Goal: Task Accomplishment & Management: Use online tool/utility

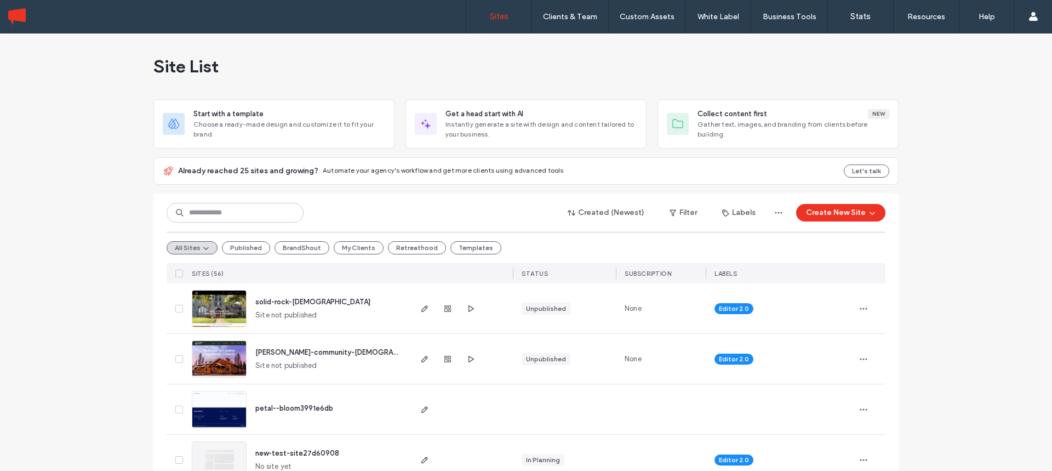
click at [285, 348] on span "[PERSON_NAME]-community-[DEMOGRAPHIC_DATA]" at bounding box center [344, 352] width 178 height 8
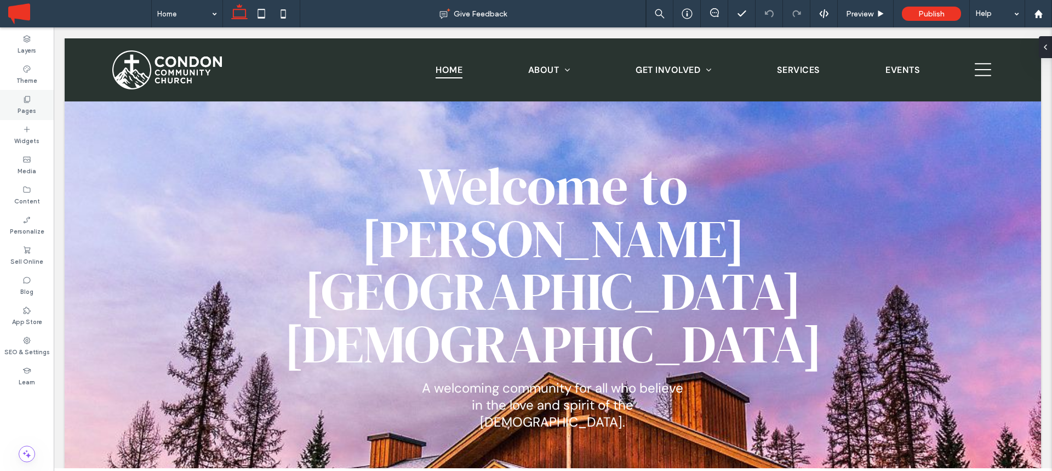
click at [30, 104] on label "Pages" at bounding box center [27, 110] width 19 height 12
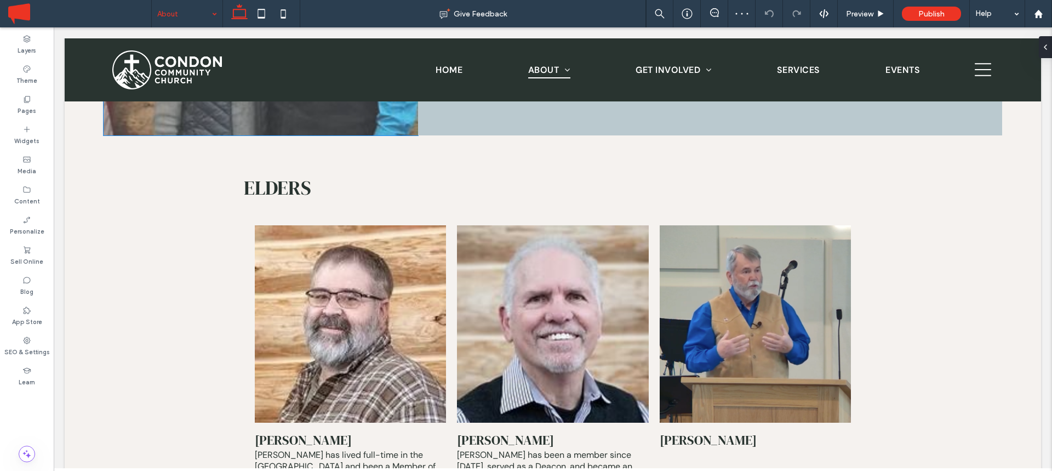
scroll to position [2547, 0]
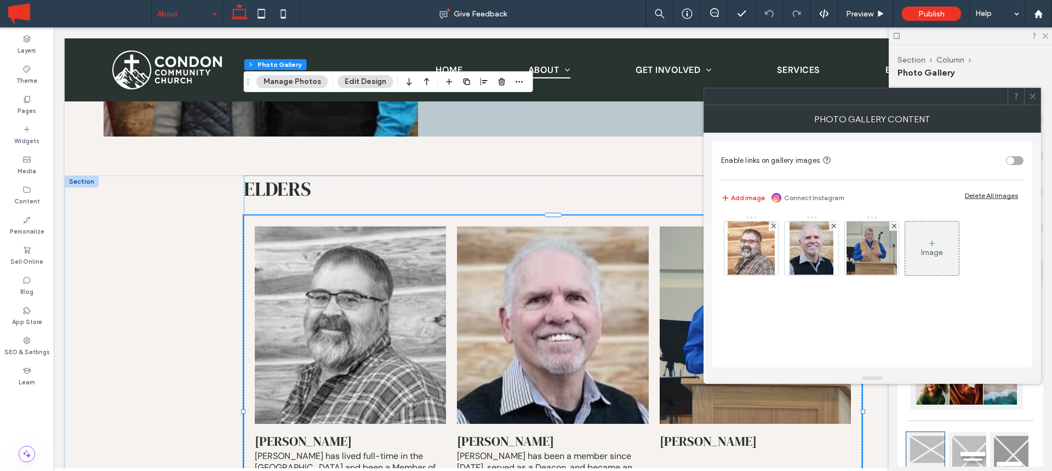
click at [281, 432] on h3 "Leon" at bounding box center [303, 441] width 97 height 18
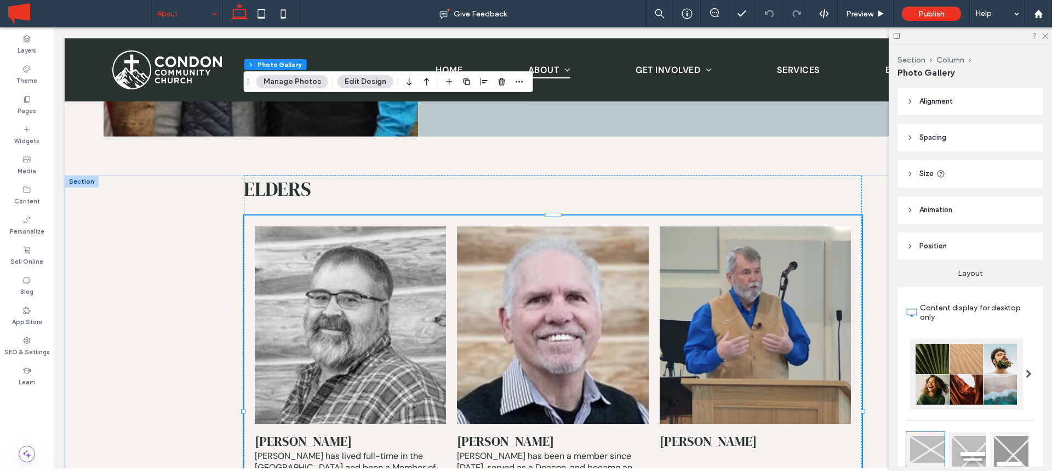
click at [281, 432] on h3 "Leon" at bounding box center [303, 441] width 97 height 18
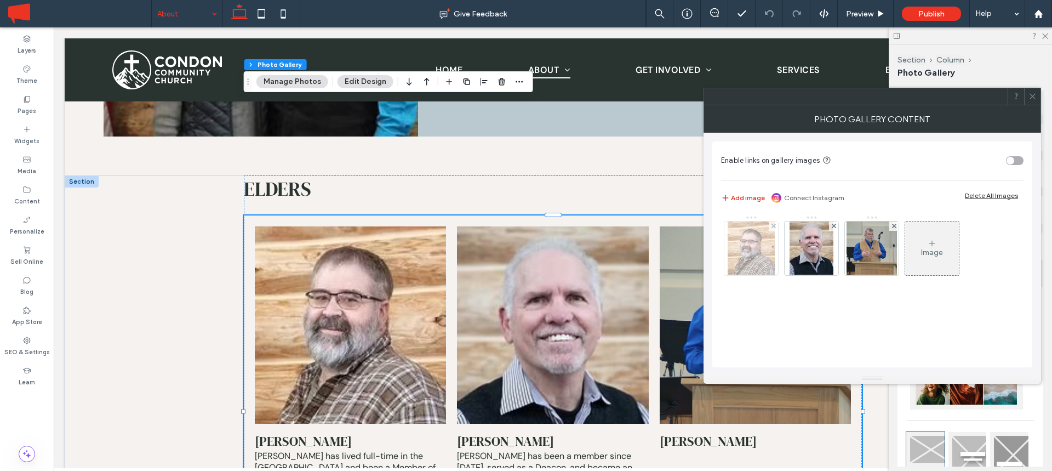
click at [746, 252] on img at bounding box center [751, 248] width 47 height 54
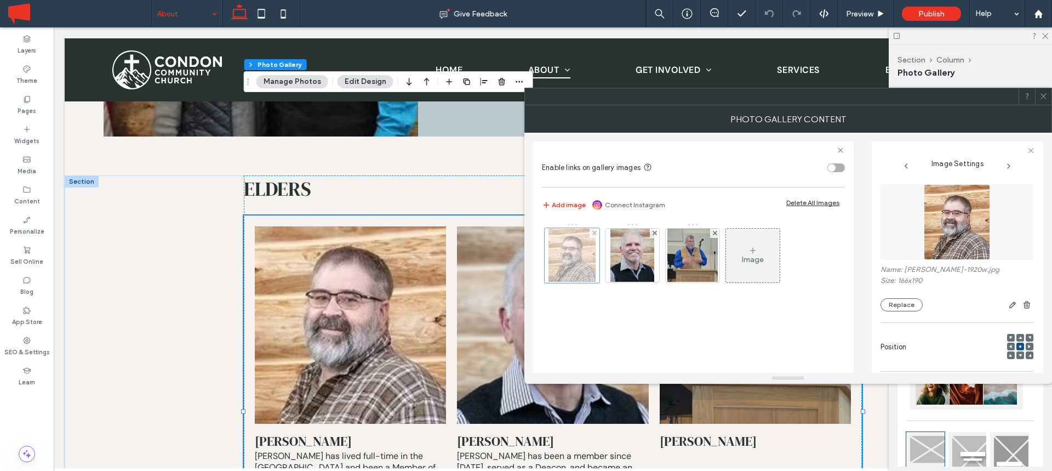
scroll to position [0, 0]
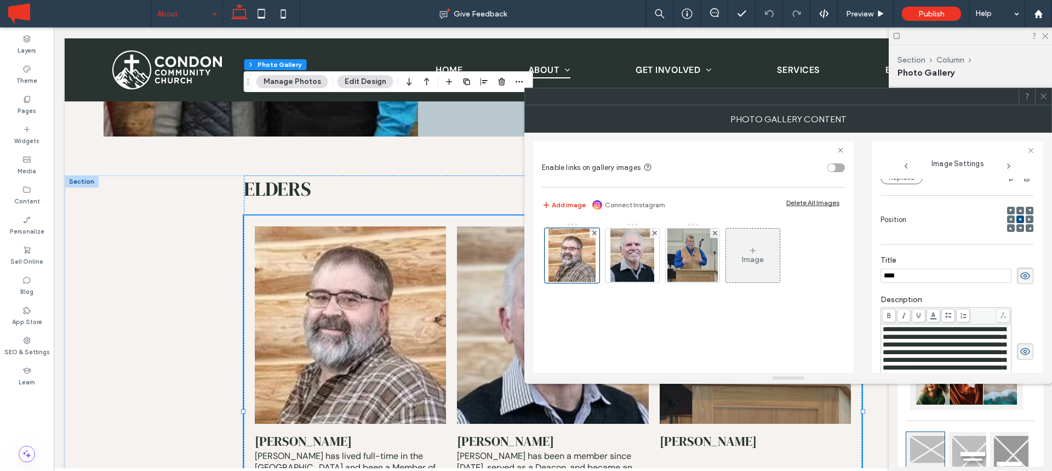
click at [913, 280] on input "****" at bounding box center [946, 276] width 131 height 14
type input "**********"
click at [624, 252] on img at bounding box center [633, 256] width 44 height 54
type input "**********"
click at [1046, 95] on icon at bounding box center [1044, 96] width 8 height 8
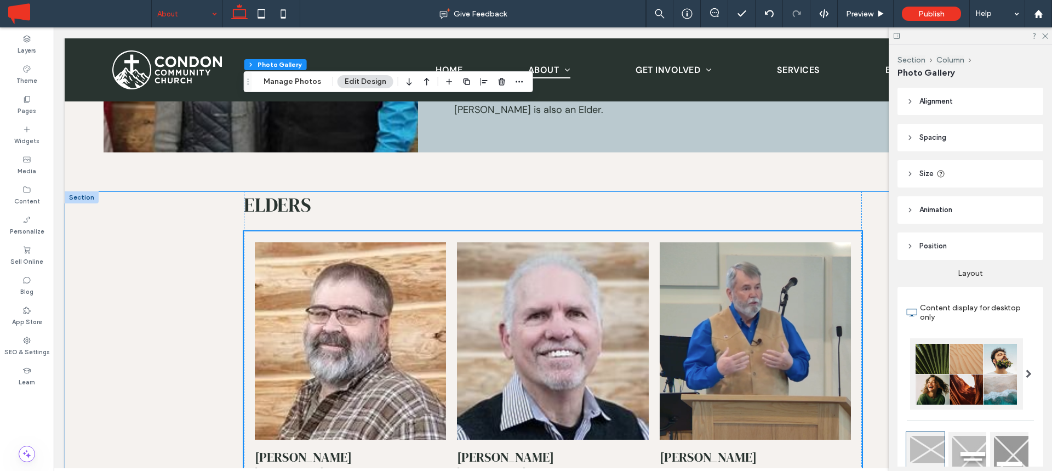
scroll to position [2522, 0]
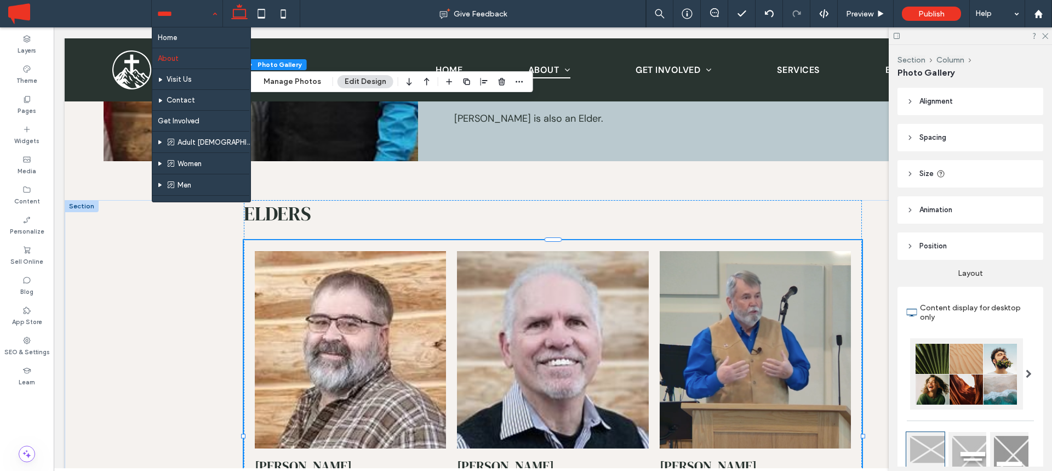
click at [118, 14] on span at bounding box center [79, 14] width 143 height 22
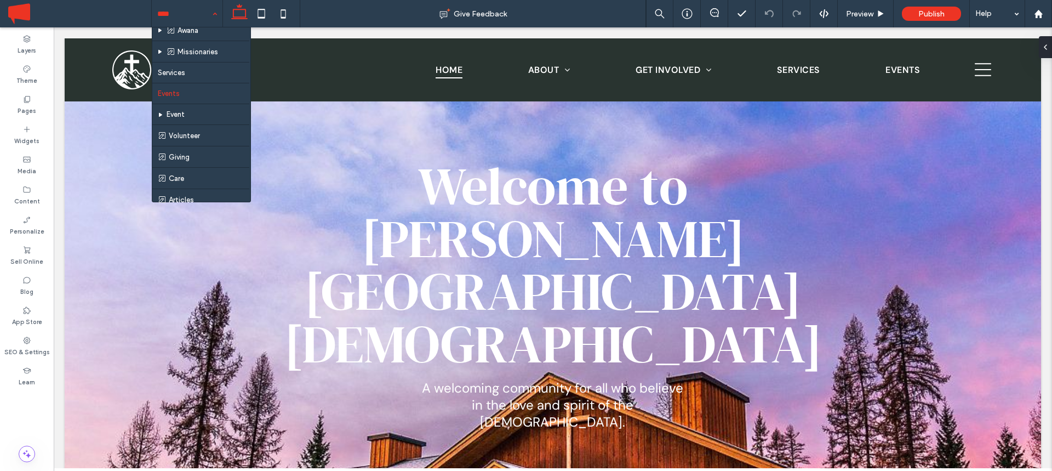
scroll to position [191, 0]
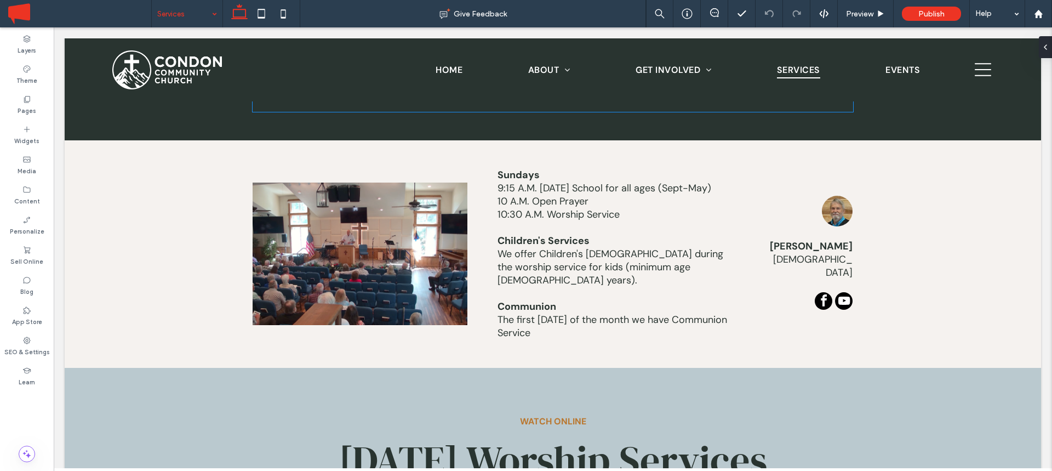
scroll to position [156, 0]
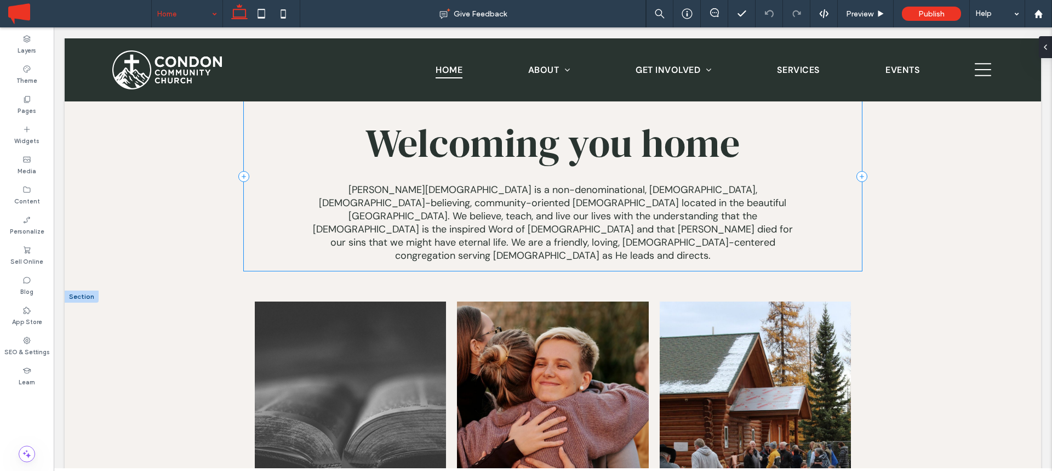
scroll to position [1083, 0]
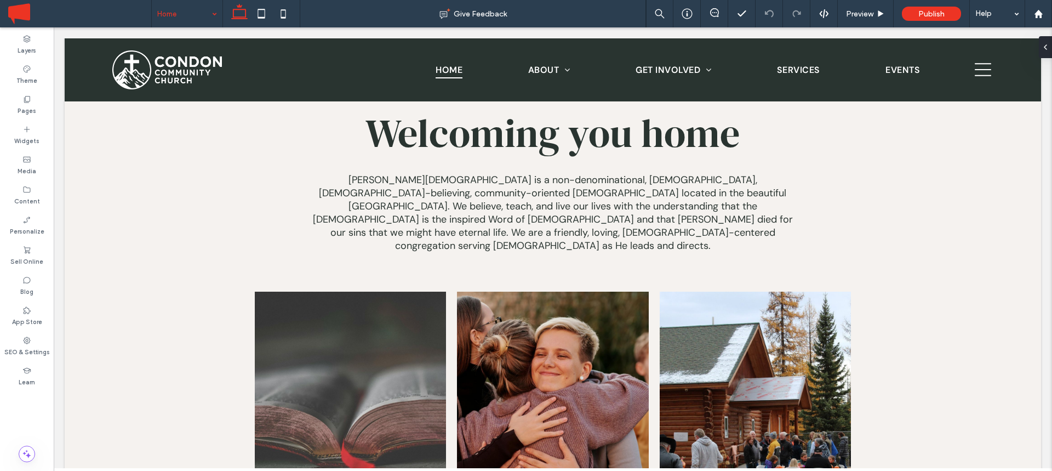
click at [164, 13] on input at bounding box center [184, 13] width 54 height 27
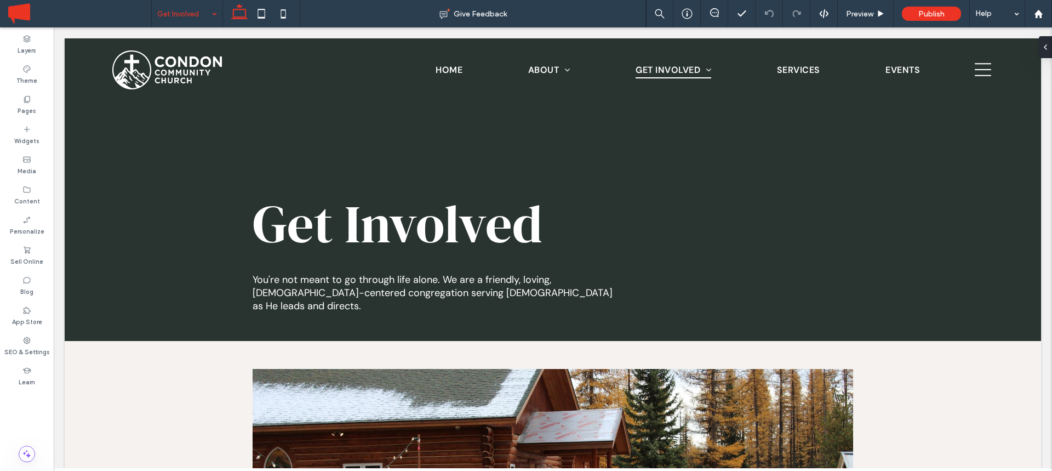
scroll to position [0, 0]
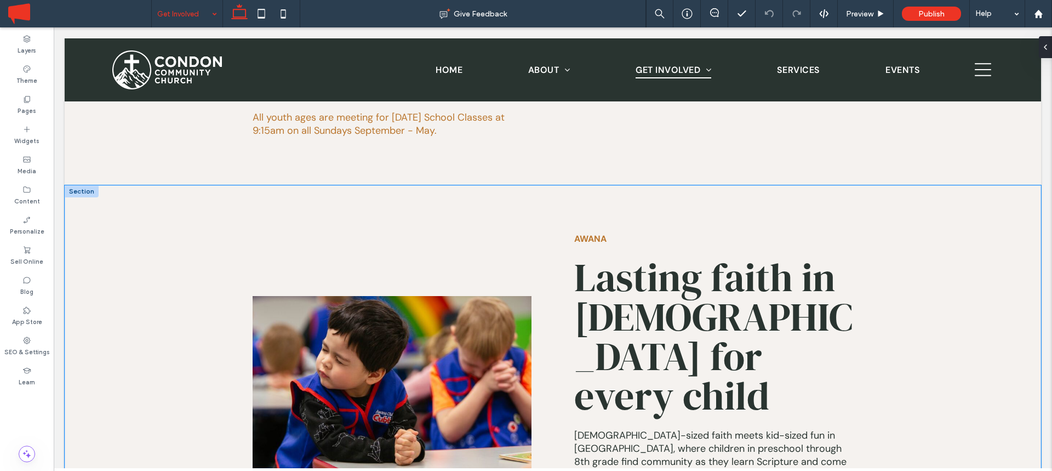
scroll to position [2058, 0]
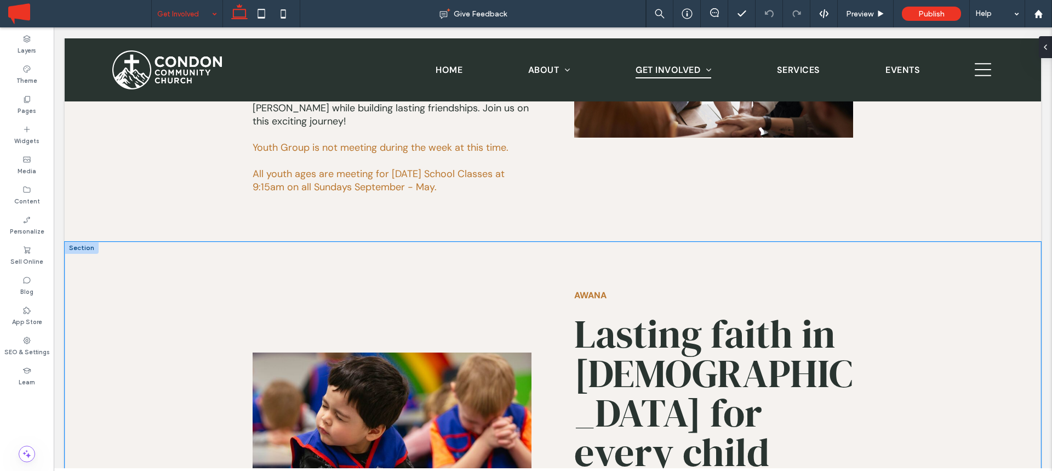
click at [107, 242] on div "Awana Lasting faith in Jesus for every child God-sized faith meets kid-sized fu…" at bounding box center [553, 440] width 977 height 397
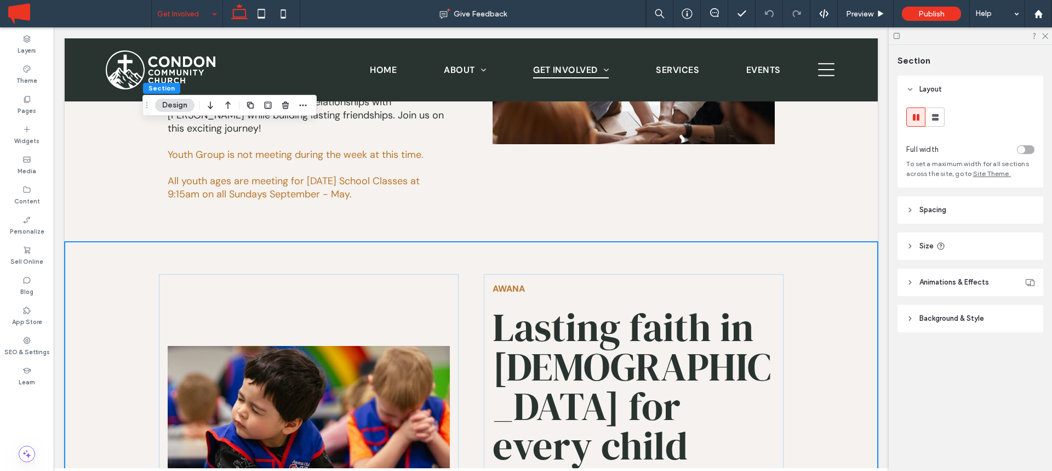
click at [119, 242] on div "Awana Lasting faith in Jesus for every child God-sized faith meets kid-sized fu…" at bounding box center [471, 434] width 813 height 384
click at [305, 106] on icon "button" at bounding box center [303, 105] width 9 height 9
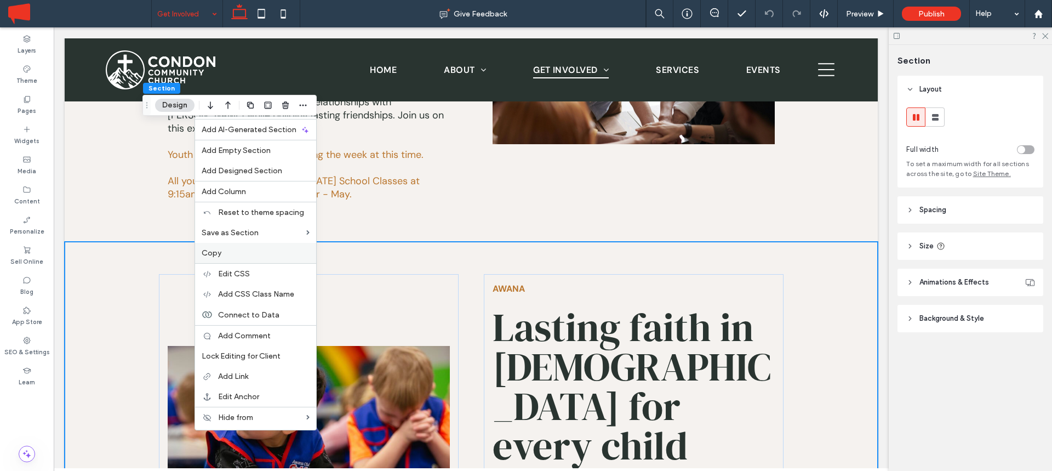
click at [226, 254] on label "Copy" at bounding box center [256, 252] width 108 height 9
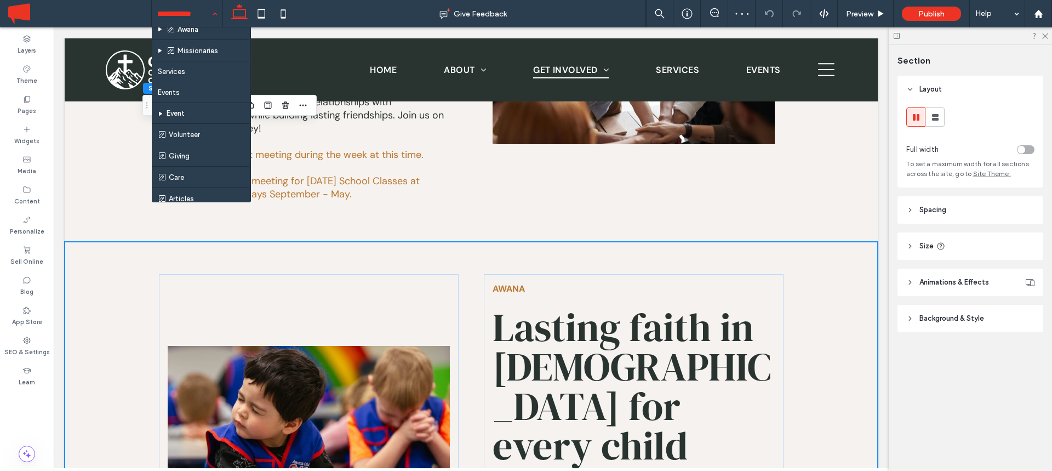
scroll to position [269, 0]
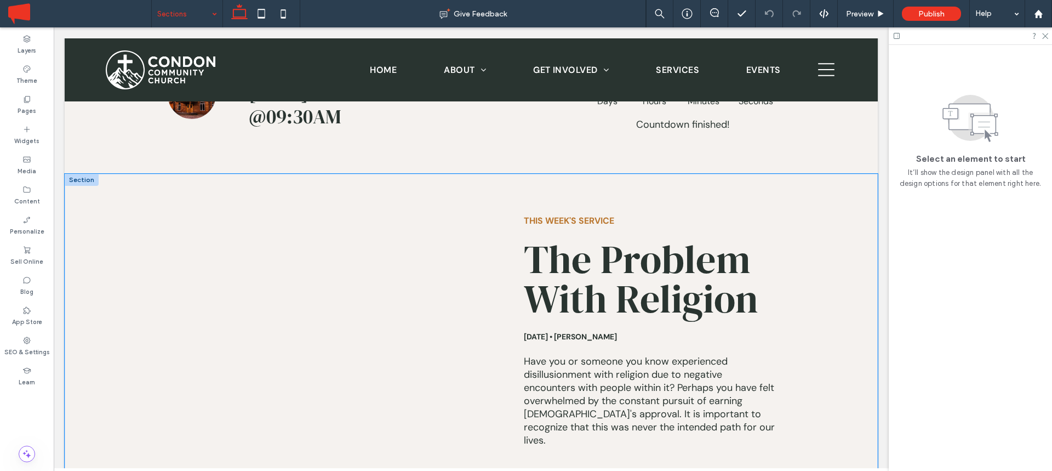
scroll to position [1101, 0]
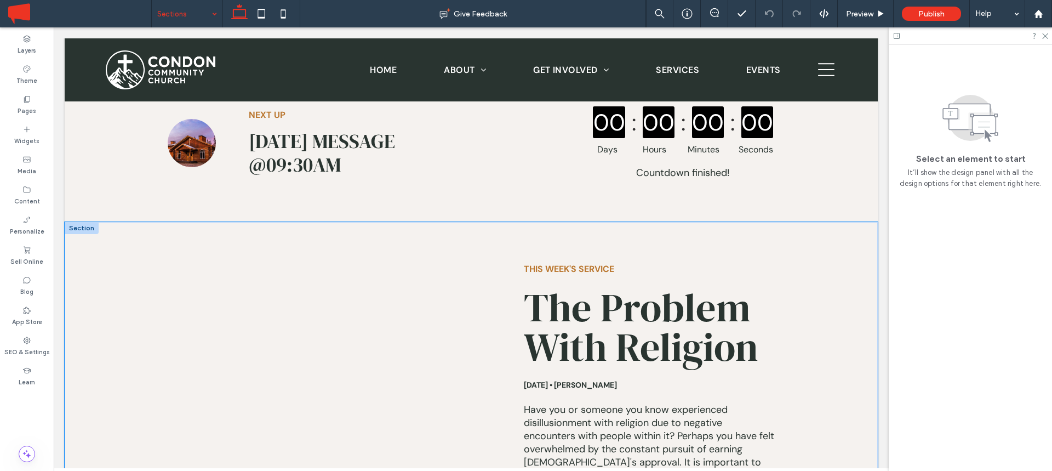
click at [105, 222] on div "This Week's Service The Problem With Religion April 18, 2022 • Matthew Peebles …" at bounding box center [471, 379] width 813 height 315
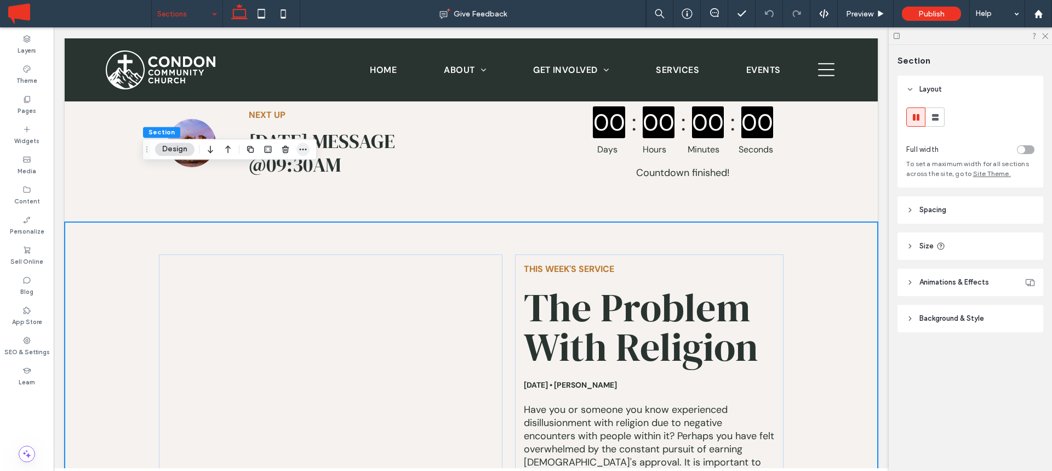
click at [305, 147] on icon "button" at bounding box center [303, 149] width 9 height 9
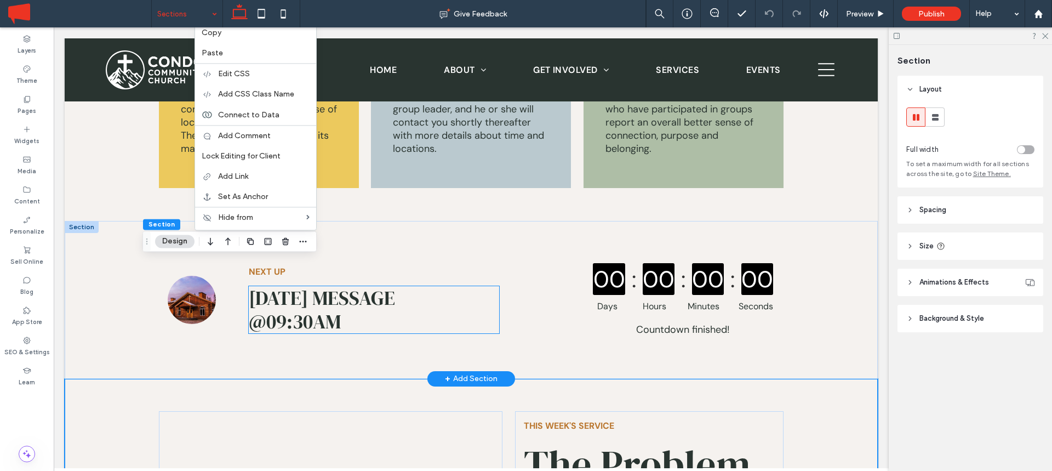
scroll to position [810, 0]
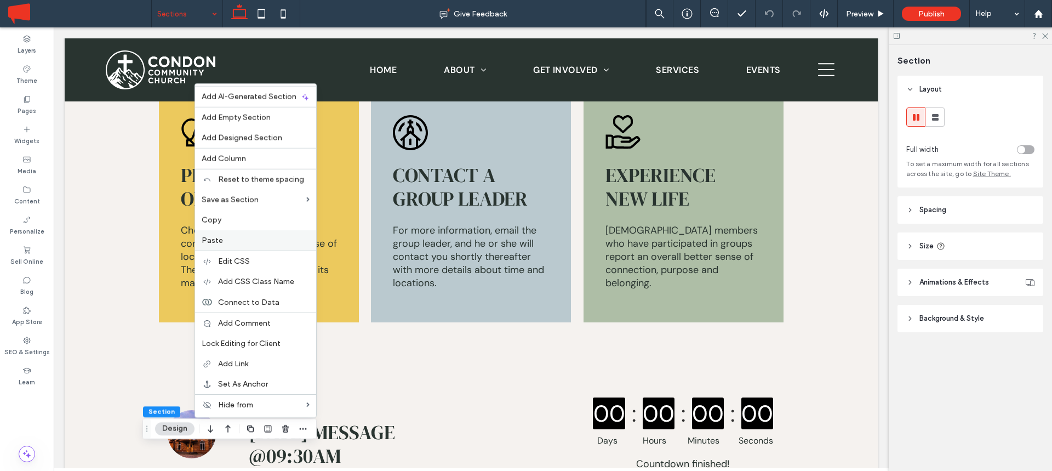
click at [210, 237] on span "Paste" at bounding box center [212, 240] width 21 height 9
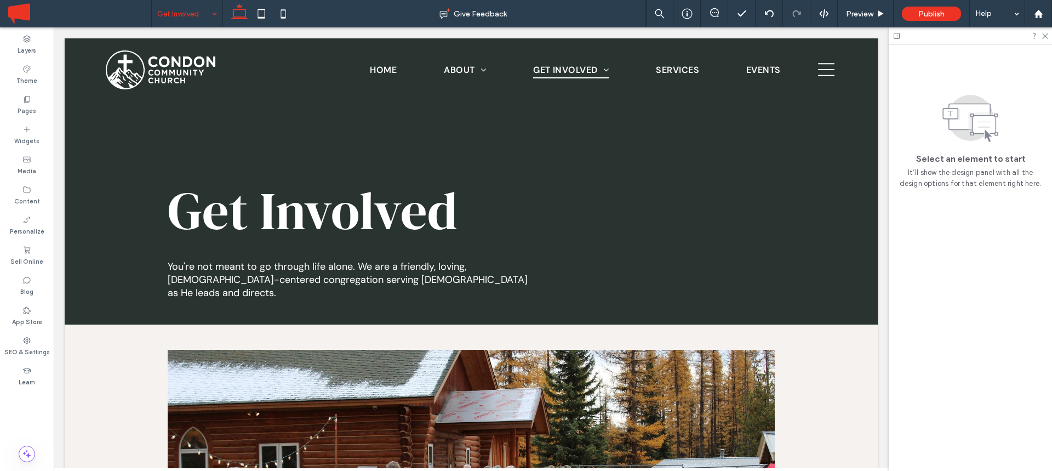
scroll to position [0, 0]
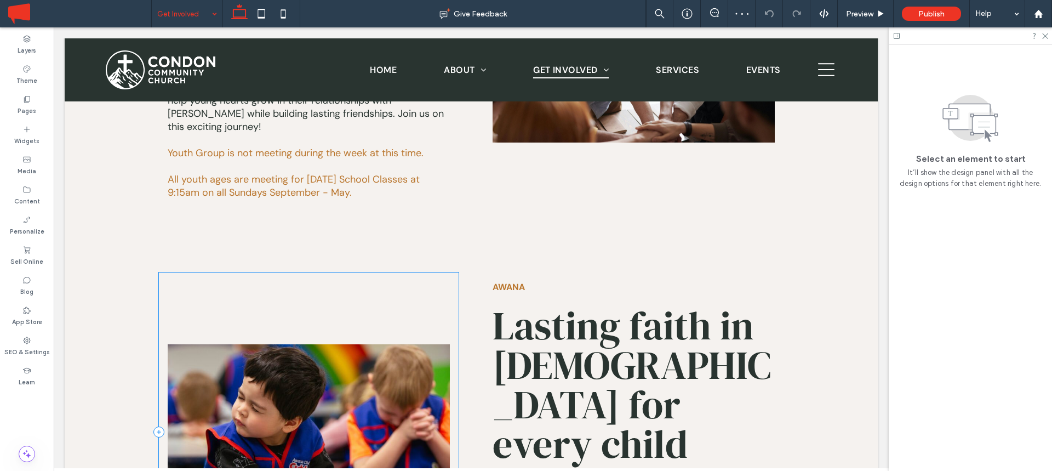
scroll to position [1977, 0]
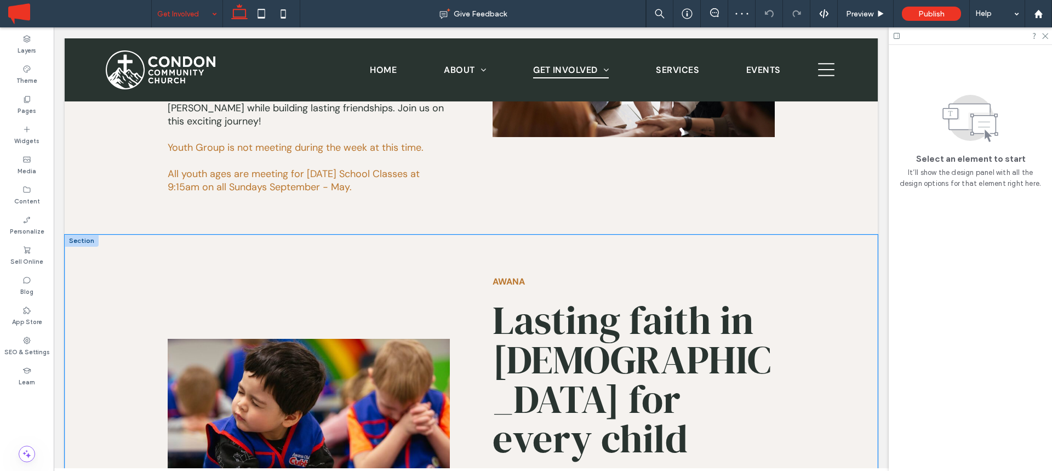
click at [116, 235] on div "Awana Lasting faith in Jesus for every child God-sized faith meets kid-sized fu…" at bounding box center [471, 427] width 813 height 384
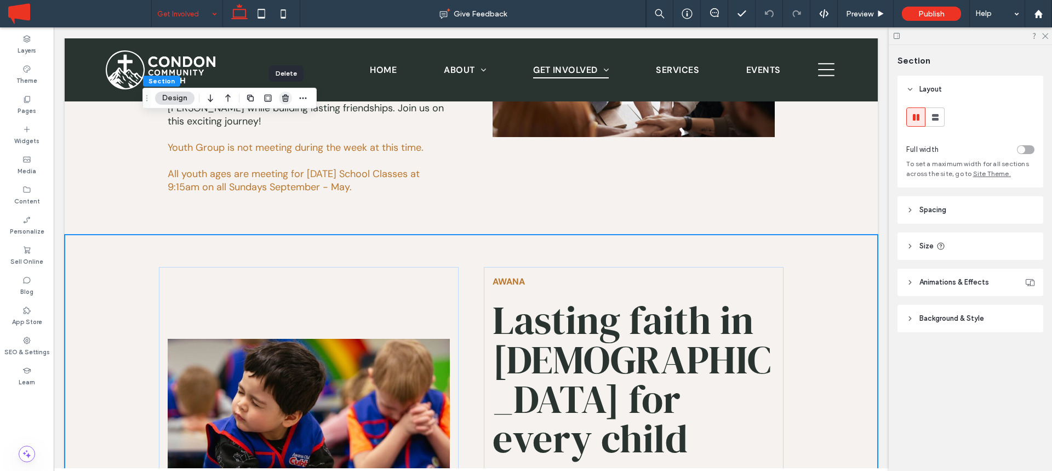
click at [284, 99] on use "button" at bounding box center [285, 97] width 7 height 7
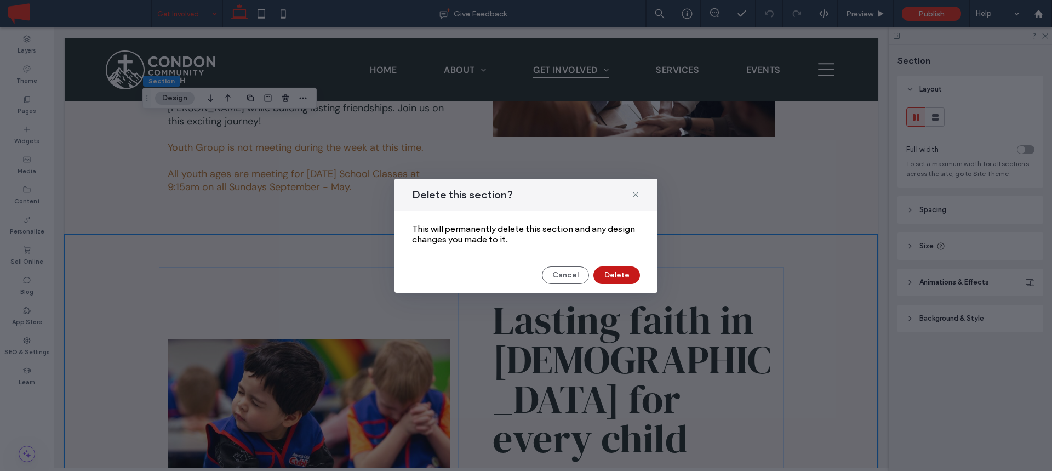
click at [622, 272] on button "Delete" at bounding box center [617, 275] width 47 height 18
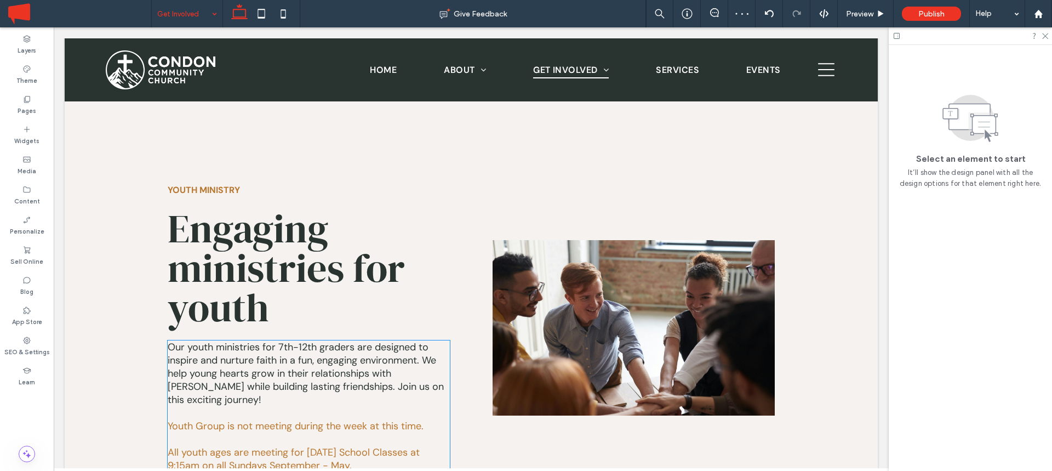
scroll to position [1915, 0]
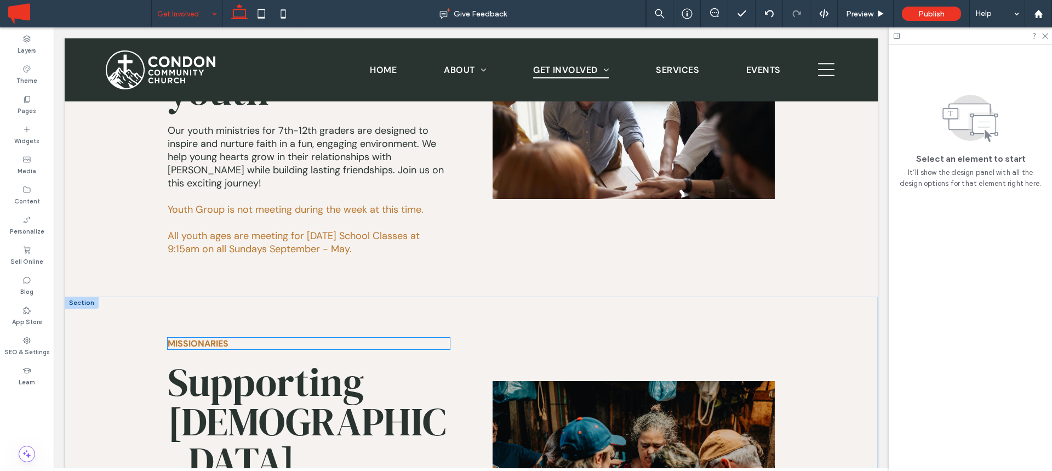
click at [448, 338] on h5 "Missionaries" at bounding box center [309, 344] width 283 height 12
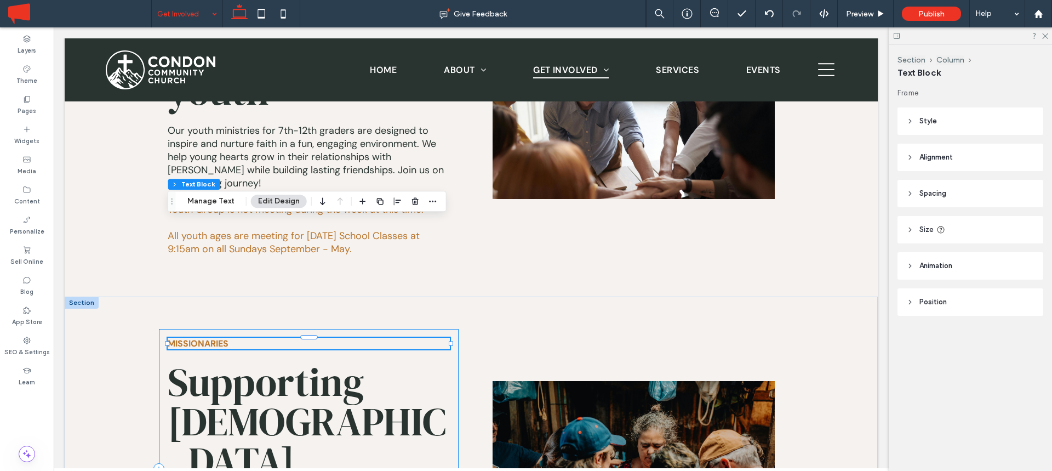
click at [446, 329] on div "Missionaries Supporting missionaries together We support missionaries and organ…" at bounding box center [309, 468] width 300 height 279
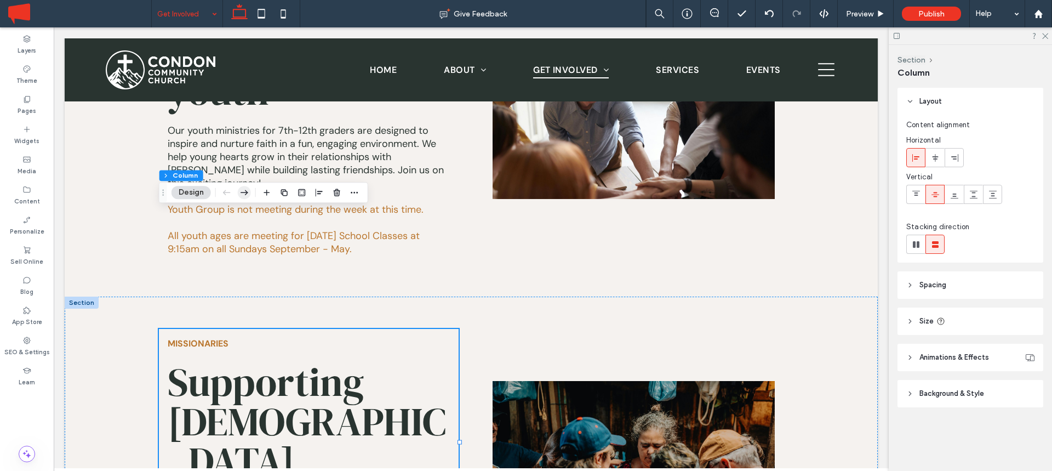
click at [244, 192] on icon "button" at bounding box center [244, 193] width 13 height 20
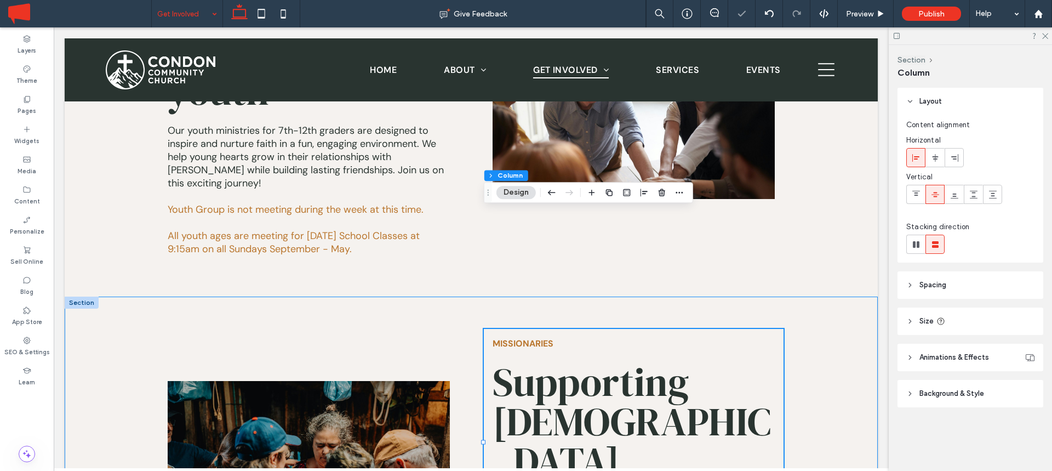
click at [823, 297] on div "Missionaries Supporting missionaries together We support missionaries and organ…" at bounding box center [471, 457] width 813 height 320
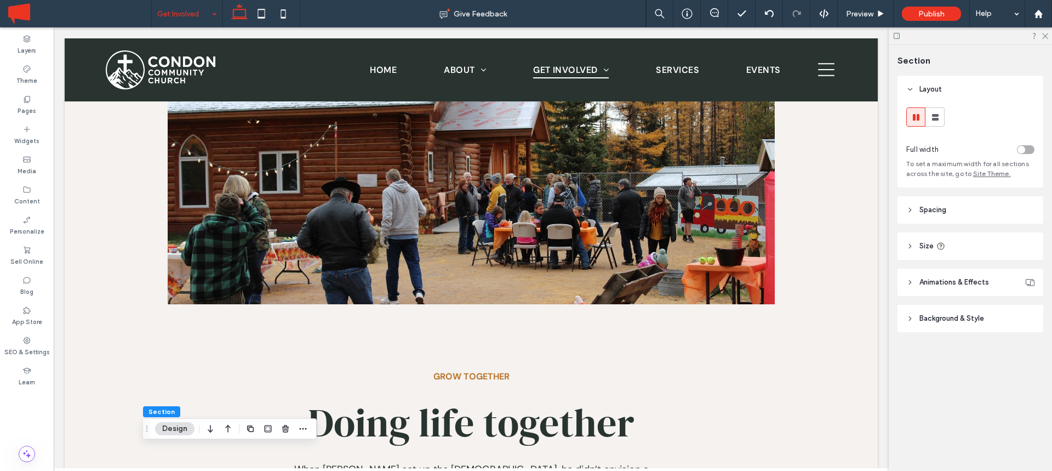
scroll to position [0, 0]
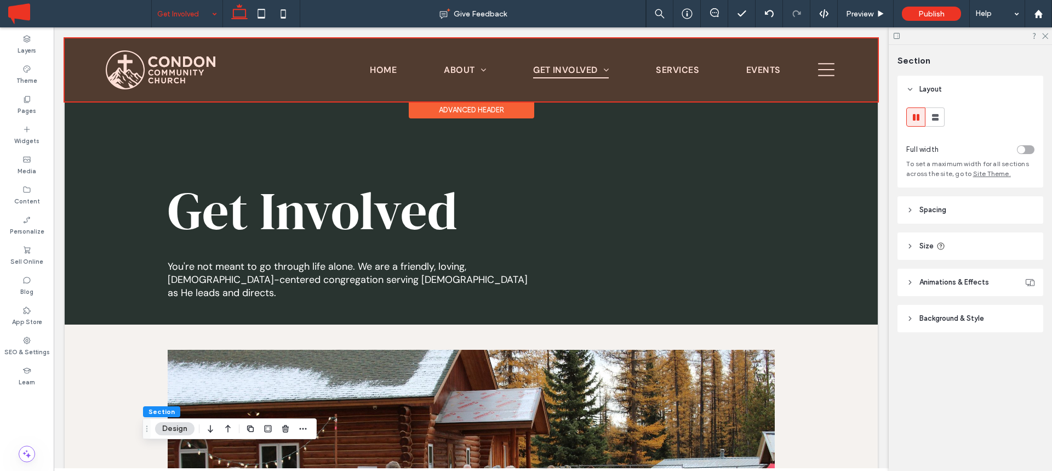
click at [829, 70] on div at bounding box center [471, 69] width 813 height 63
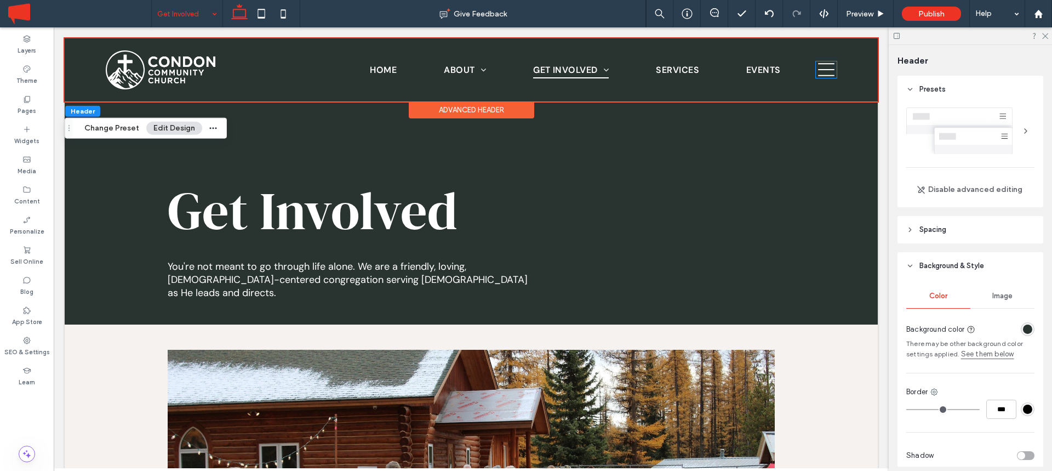
click at [829, 70] on icon at bounding box center [826, 70] width 16 height 13
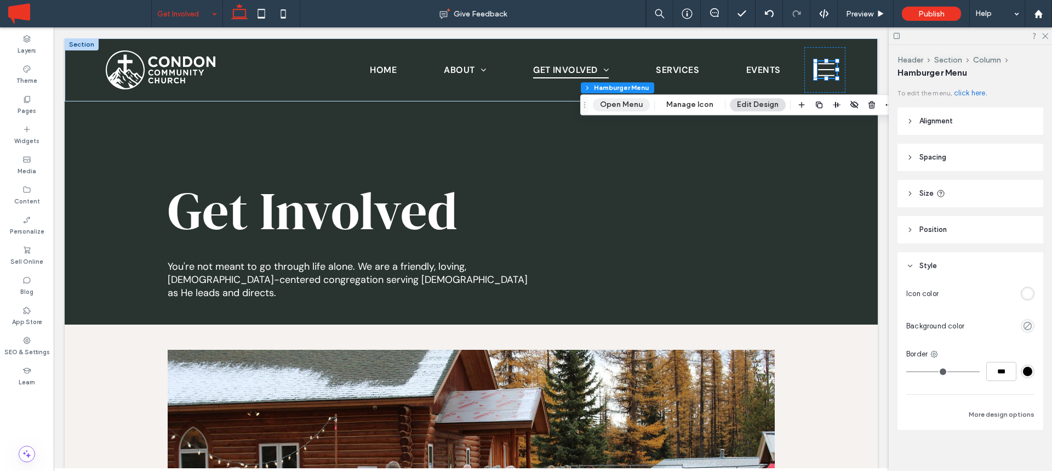
click at [627, 100] on button "Open Menu" at bounding box center [621, 104] width 57 height 13
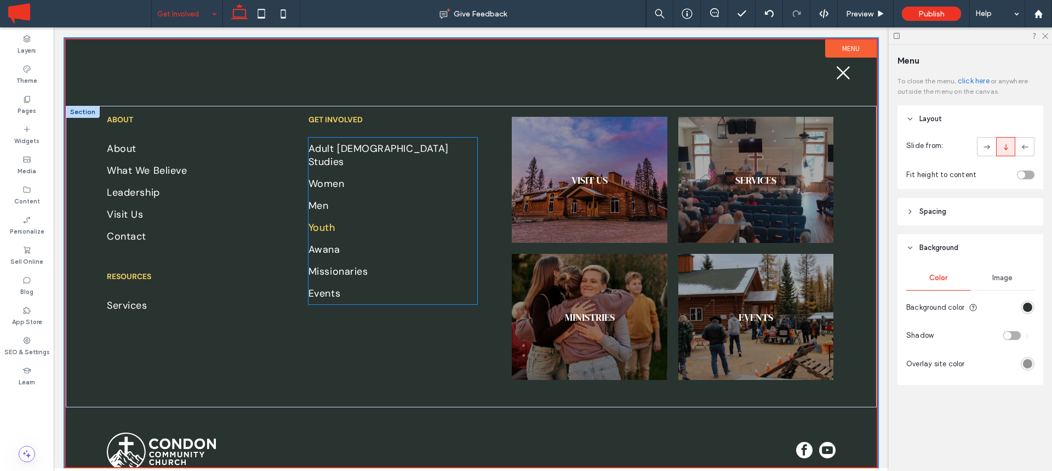
click at [365, 217] on link "Youth" at bounding box center [393, 228] width 169 height 22
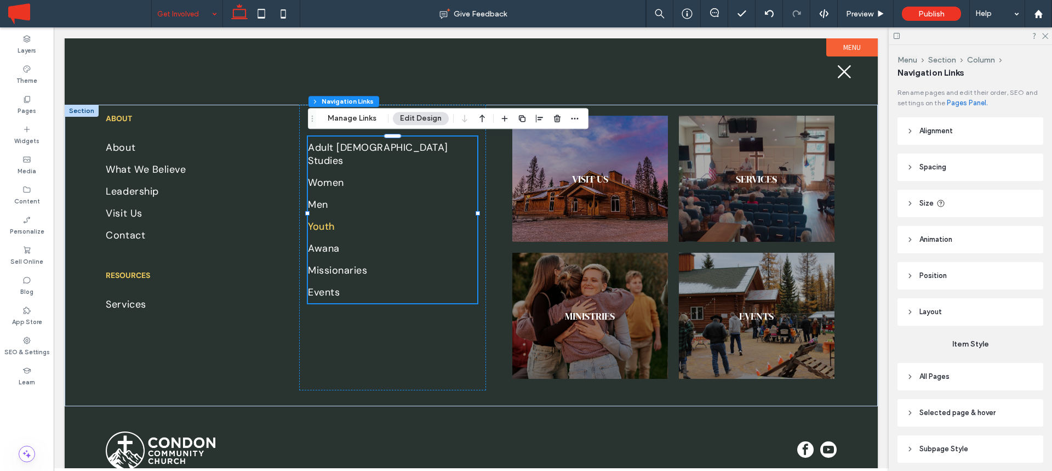
type input "***"
type input "****"
click at [362, 118] on button "Manage Links" at bounding box center [352, 118] width 63 height 13
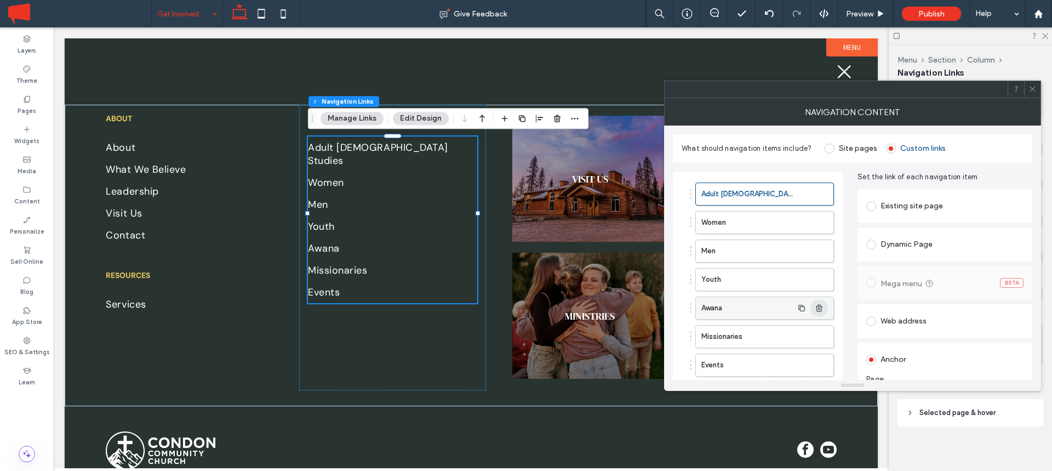
click at [818, 304] on icon "button" at bounding box center [819, 308] width 9 height 9
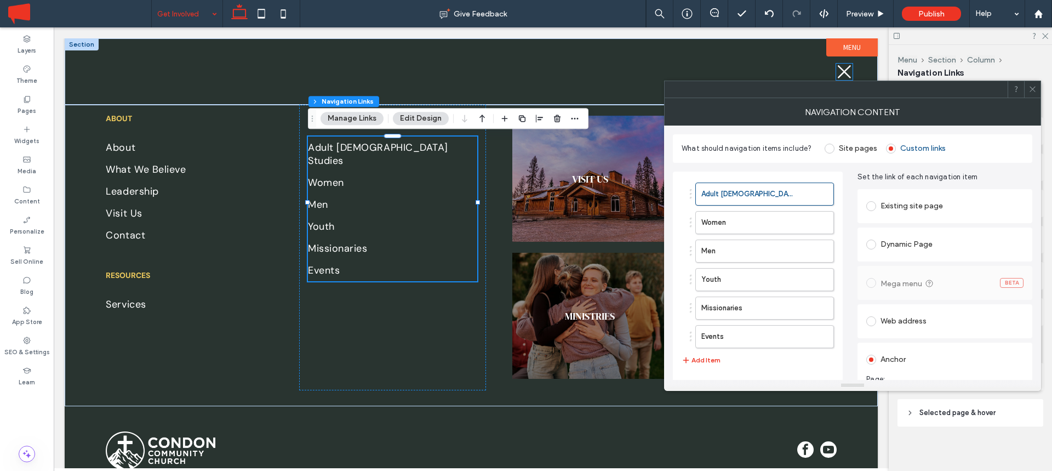
click at [845, 73] on icon at bounding box center [844, 72] width 16 height 16
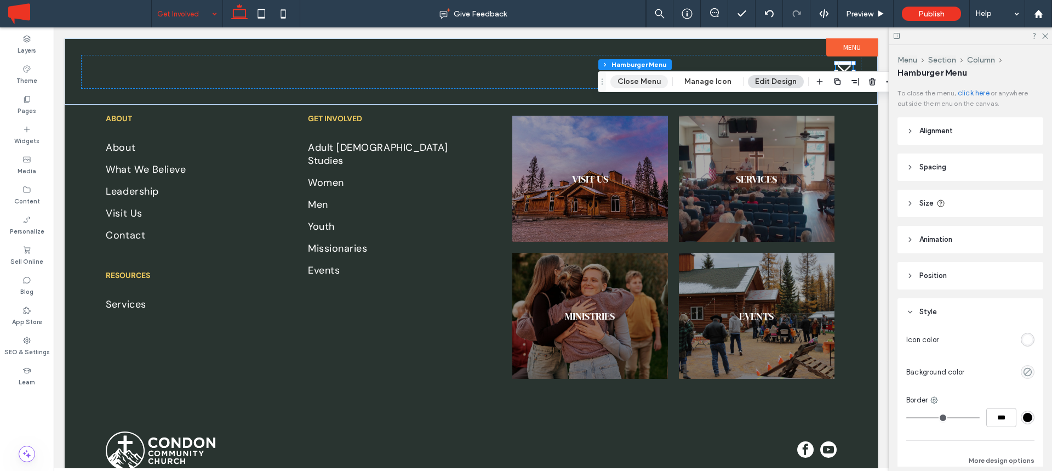
click at [646, 78] on button "Close Menu" at bounding box center [640, 81] width 58 height 13
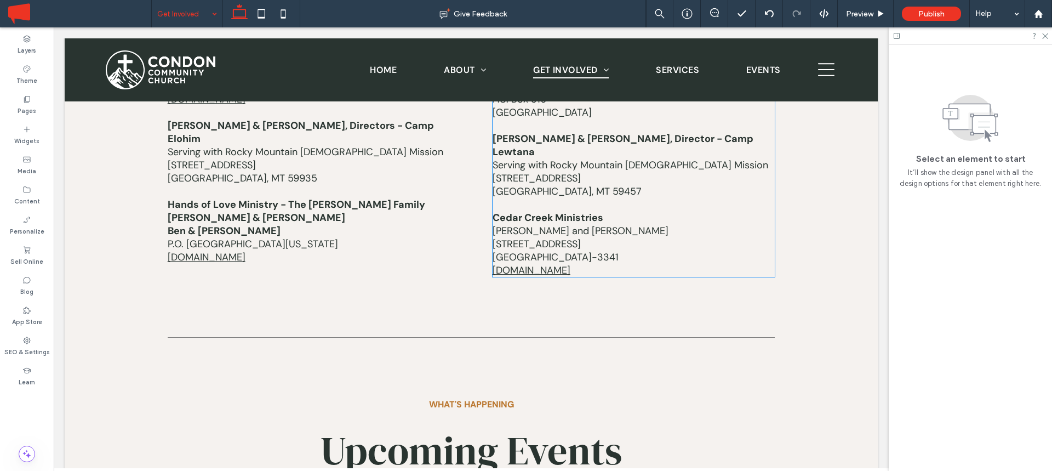
scroll to position [3122, 0]
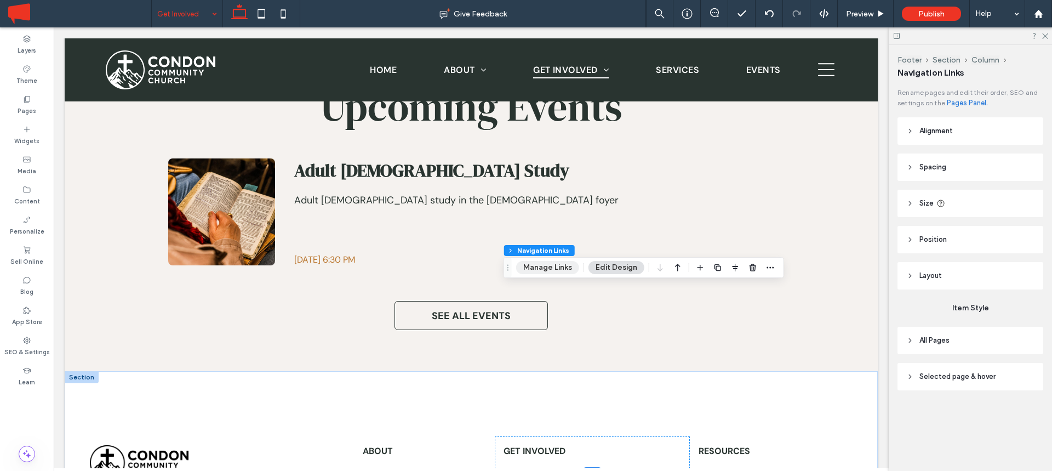
click at [544, 264] on button "Manage Links" at bounding box center [547, 267] width 63 height 13
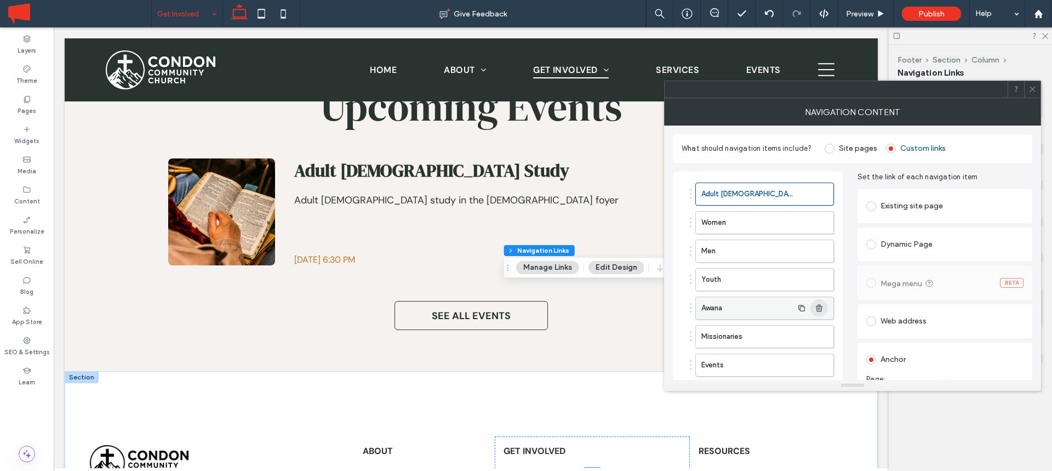
click at [818, 307] on use "button" at bounding box center [819, 307] width 7 height 7
click at [1032, 90] on icon at bounding box center [1033, 89] width 8 height 8
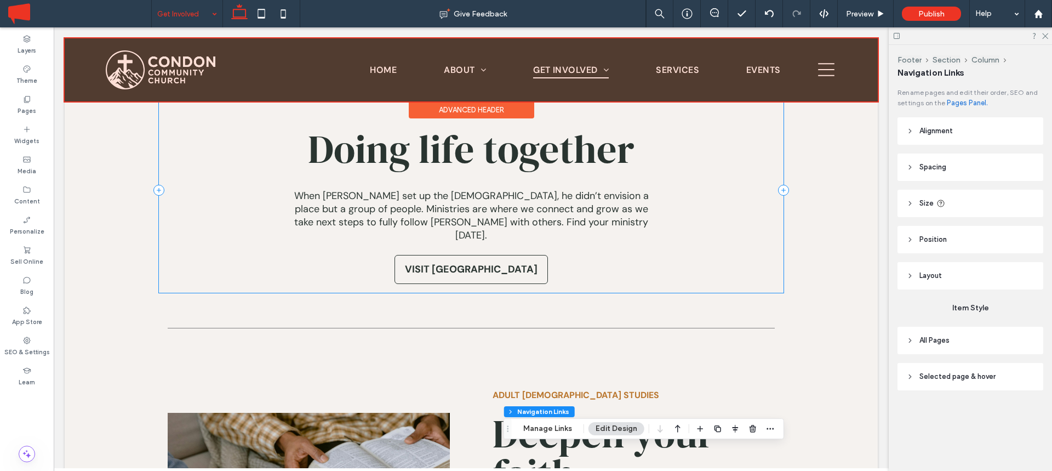
scroll to position [558, 0]
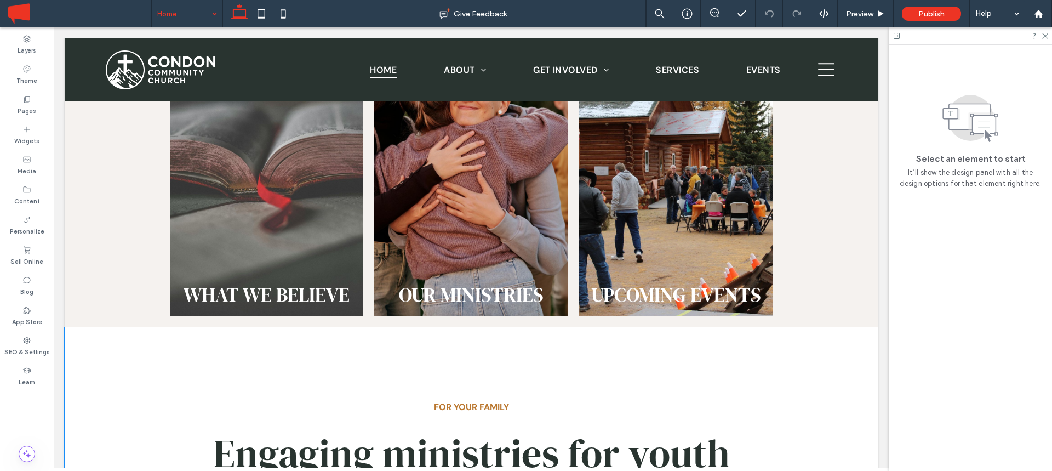
scroll to position [1243, 0]
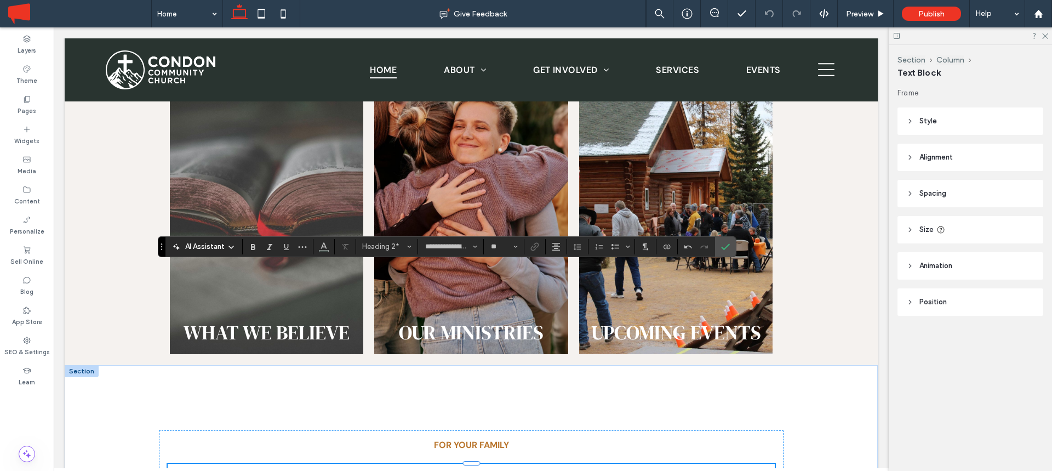
click at [578, 244] on use "Line Height" at bounding box center [577, 247] width 7 height 6
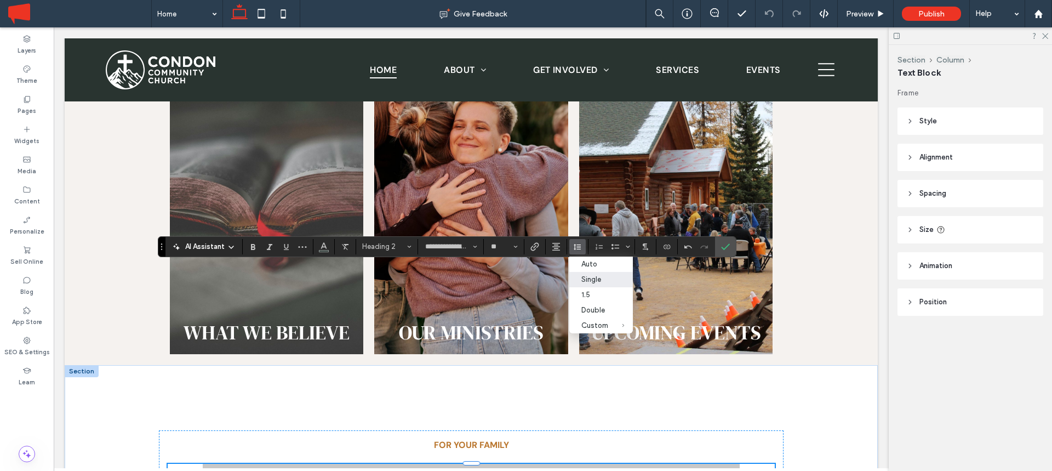
click at [590, 276] on div "Single" at bounding box center [595, 279] width 27 height 8
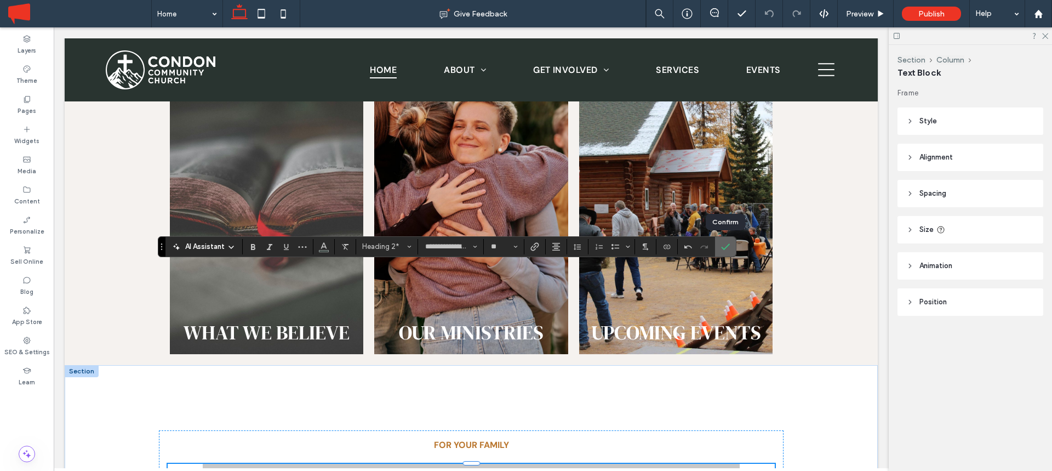
click at [724, 248] on use "Confirm" at bounding box center [725, 246] width 9 height 7
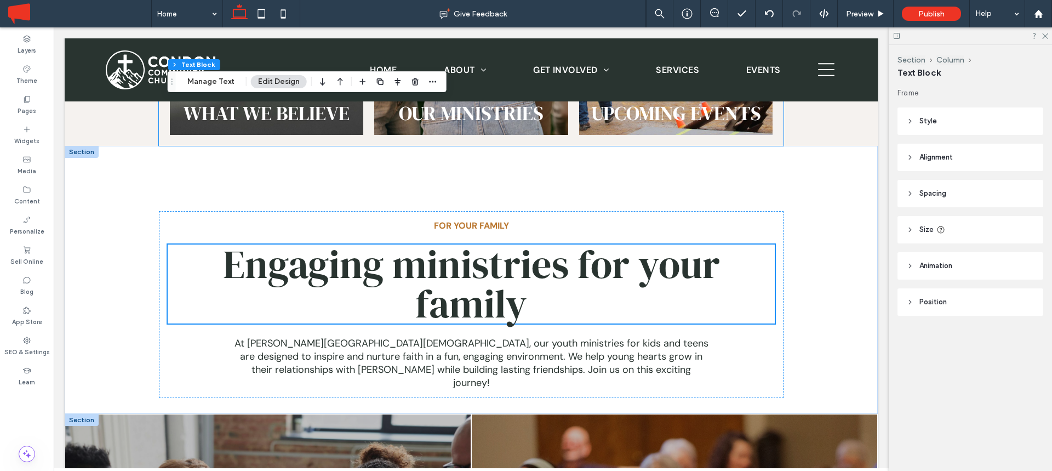
scroll to position [1478, 0]
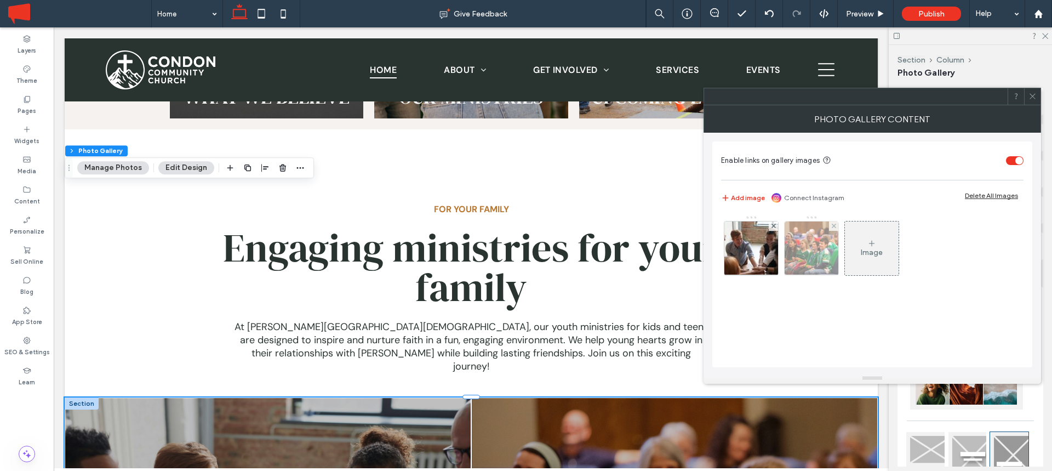
click at [799, 250] on img at bounding box center [811, 248] width 65 height 54
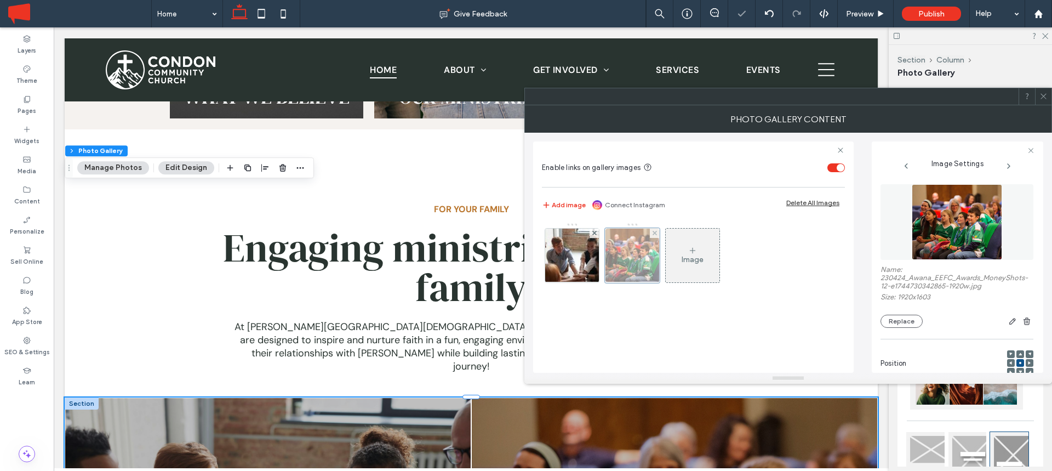
scroll to position [0, 0]
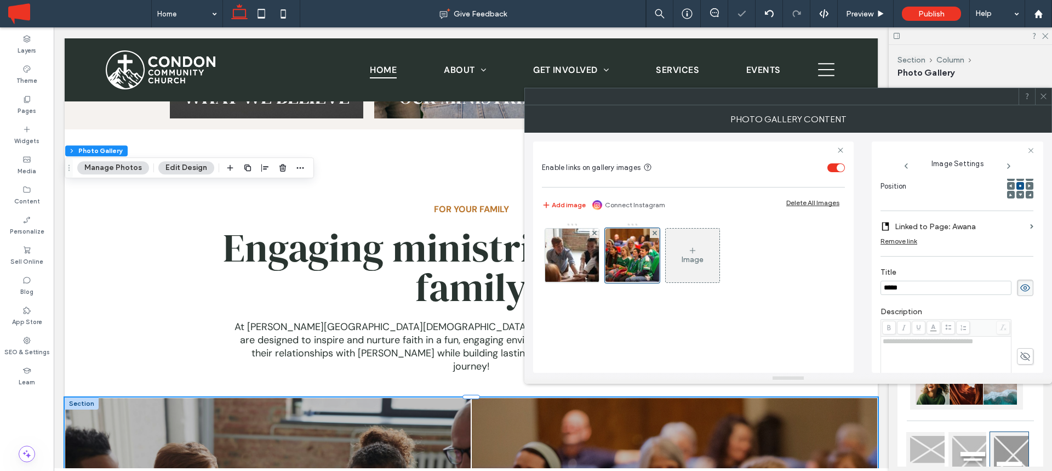
click at [947, 226] on label "Linked to Page: Awana" at bounding box center [960, 227] width 131 height 20
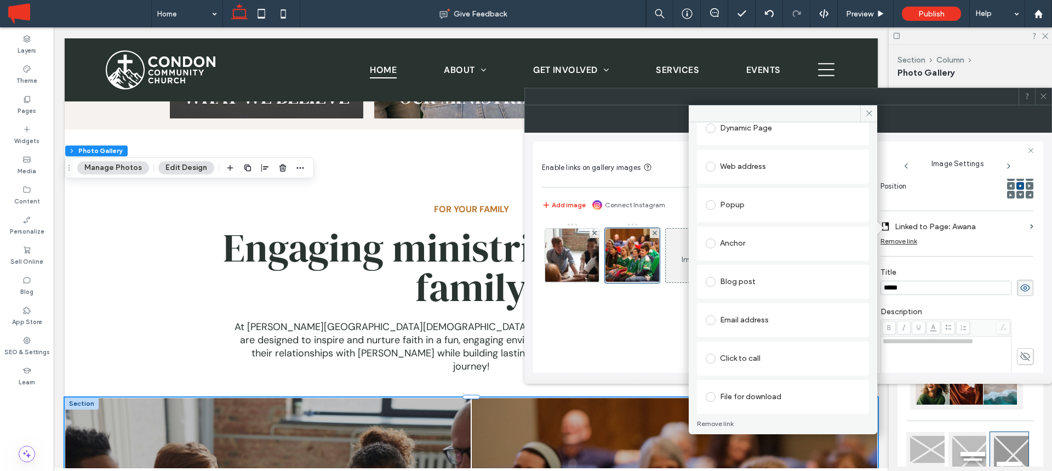
scroll to position [148, 0]
click at [736, 231] on div "Anchor" at bounding box center [783, 236] width 155 height 18
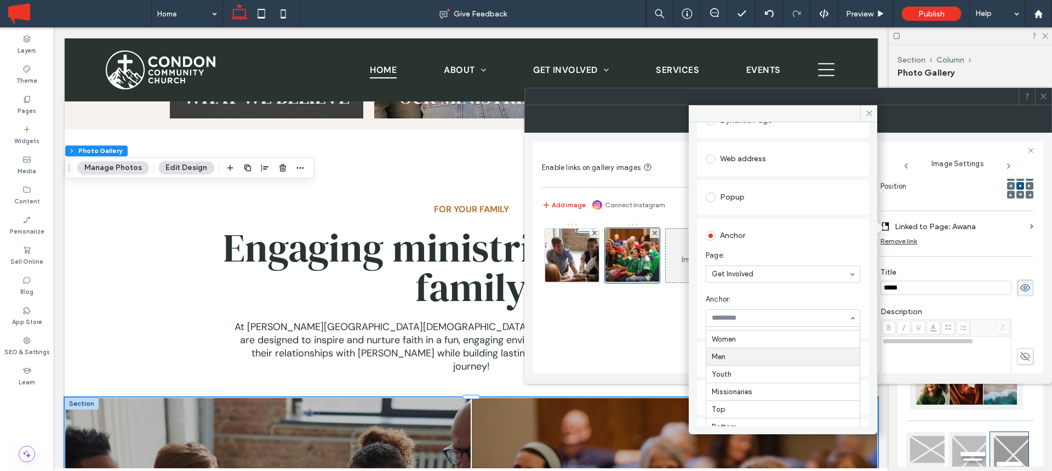
scroll to position [0, 0]
click at [871, 113] on icon at bounding box center [870, 113] width 8 height 8
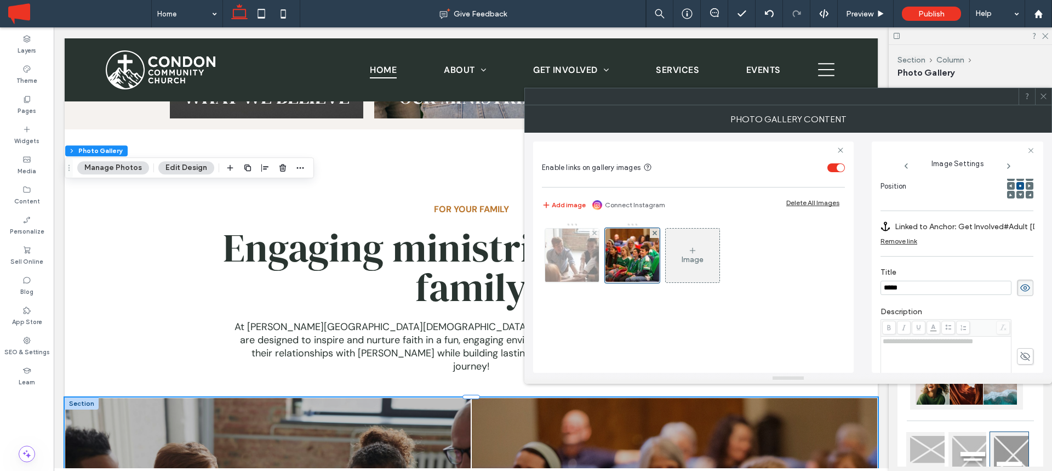
click at [562, 264] on img at bounding box center [572, 256] width 81 height 54
click at [954, 229] on label "Linked to Page: Youth" at bounding box center [960, 227] width 131 height 20
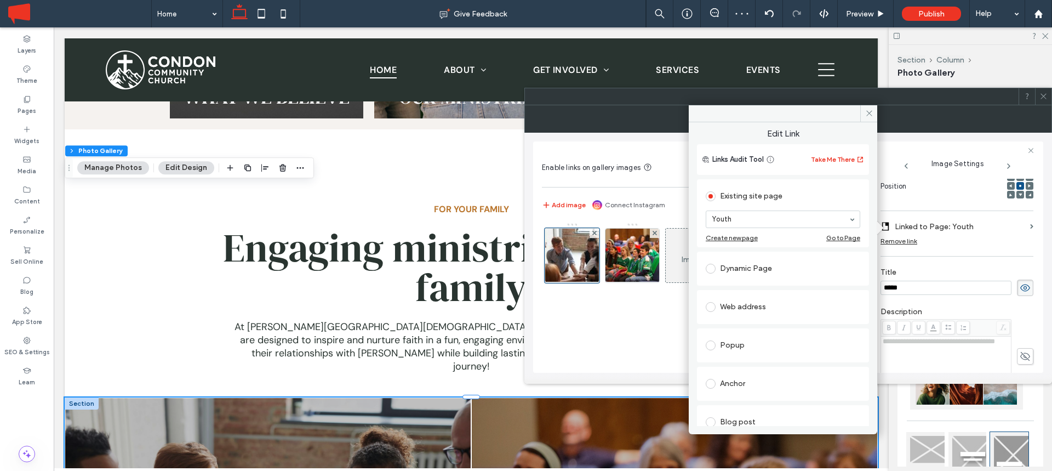
click at [731, 379] on div "Anchor" at bounding box center [783, 384] width 155 height 18
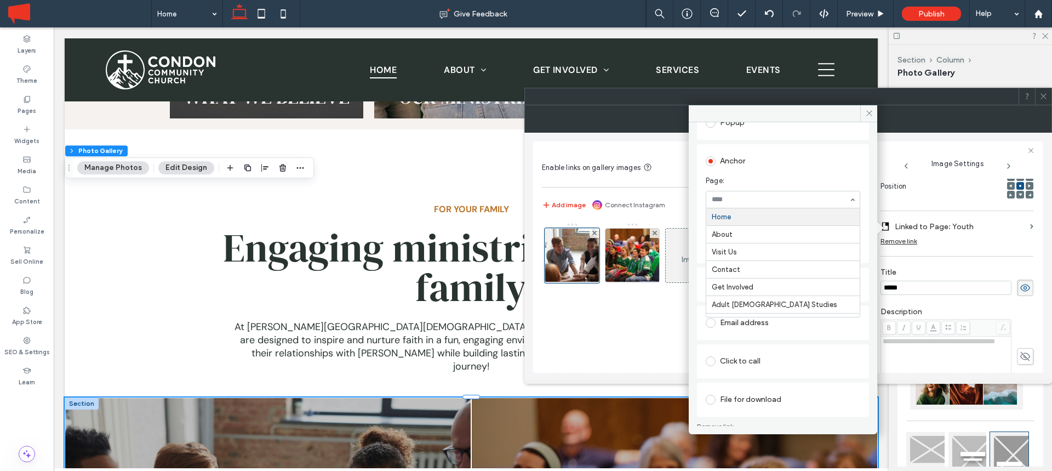
scroll to position [189, 0]
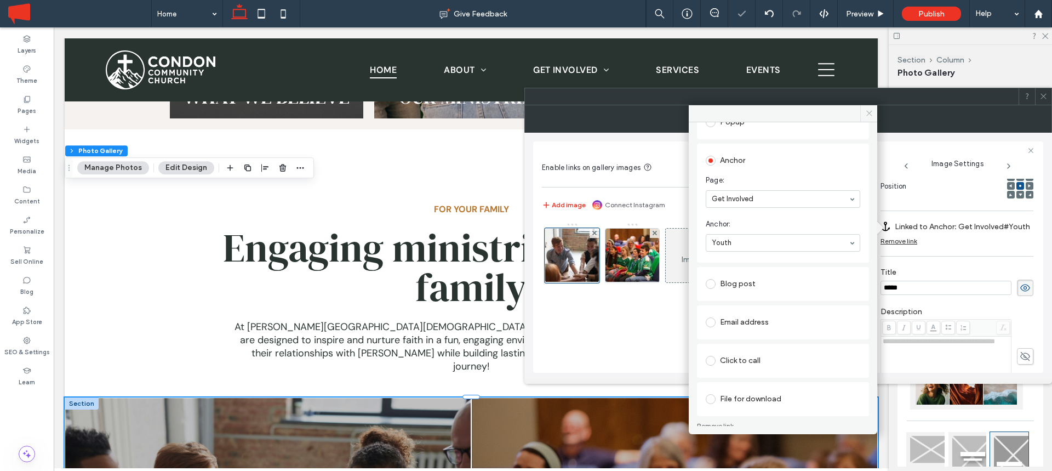
click at [870, 113] on icon at bounding box center [870, 113] width 8 height 8
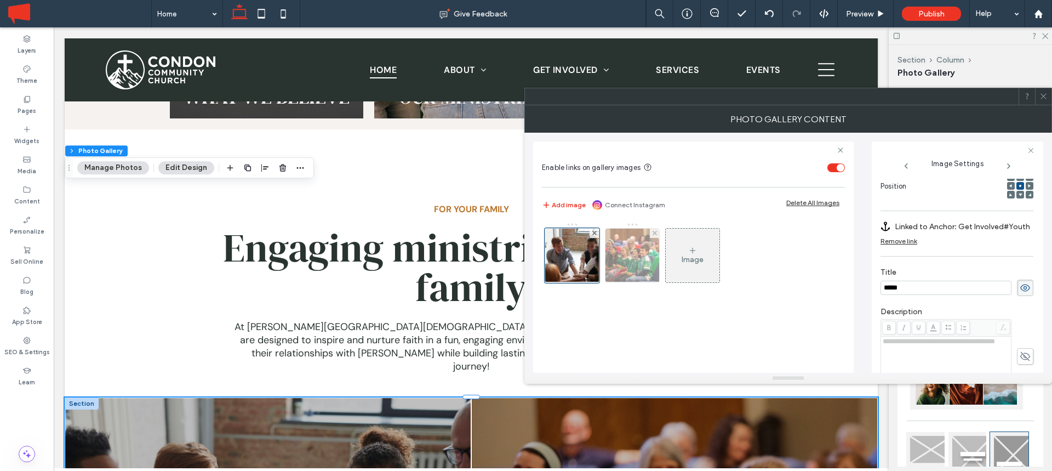
click at [630, 257] on img at bounding box center [632, 256] width 65 height 54
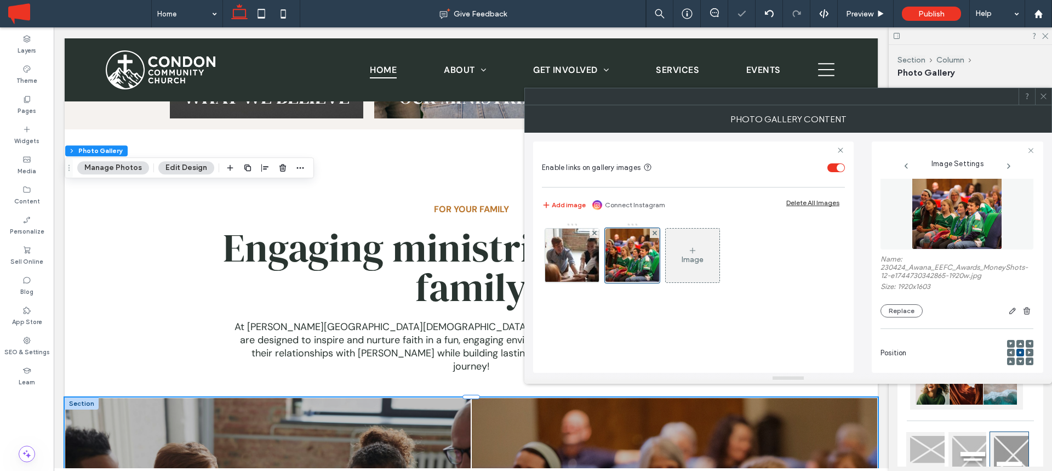
scroll to position [0, 0]
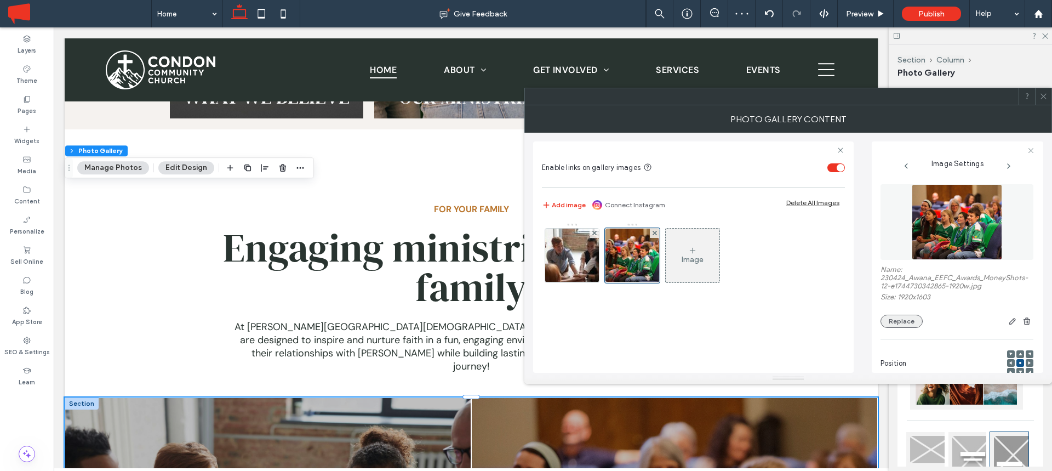
click at [906, 321] on button "Replace" at bounding box center [902, 321] width 42 height 13
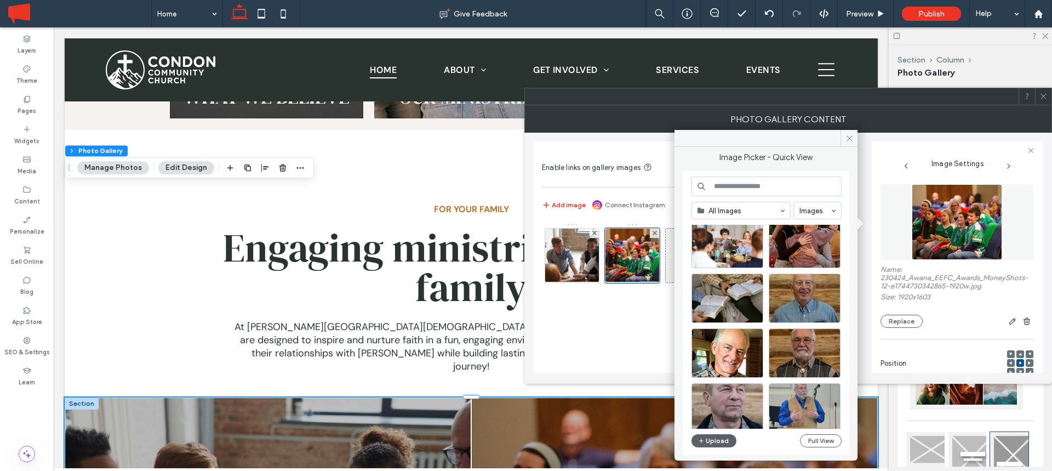
scroll to position [353, 0]
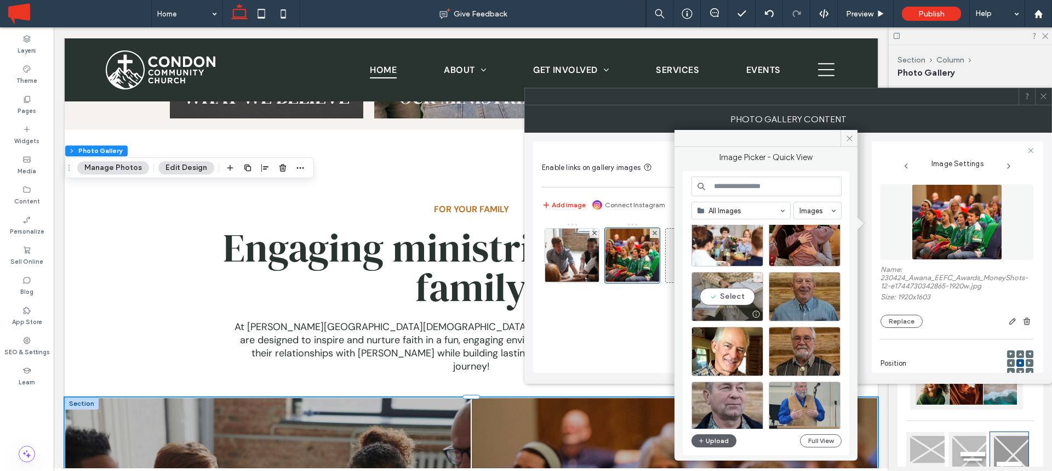
click at [728, 296] on div "Select" at bounding box center [728, 296] width 72 height 49
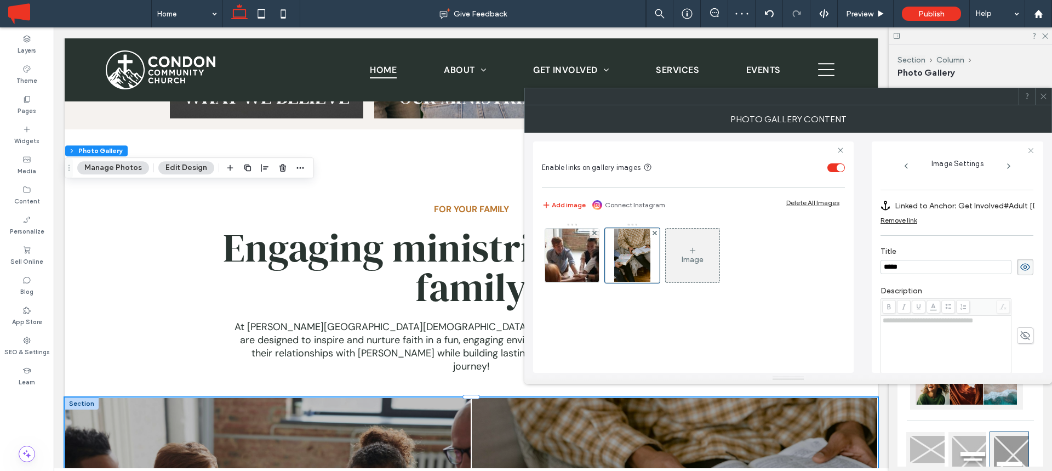
scroll to position [188, 0]
click at [925, 273] on input "*****" at bounding box center [946, 270] width 131 height 14
type input "**********"
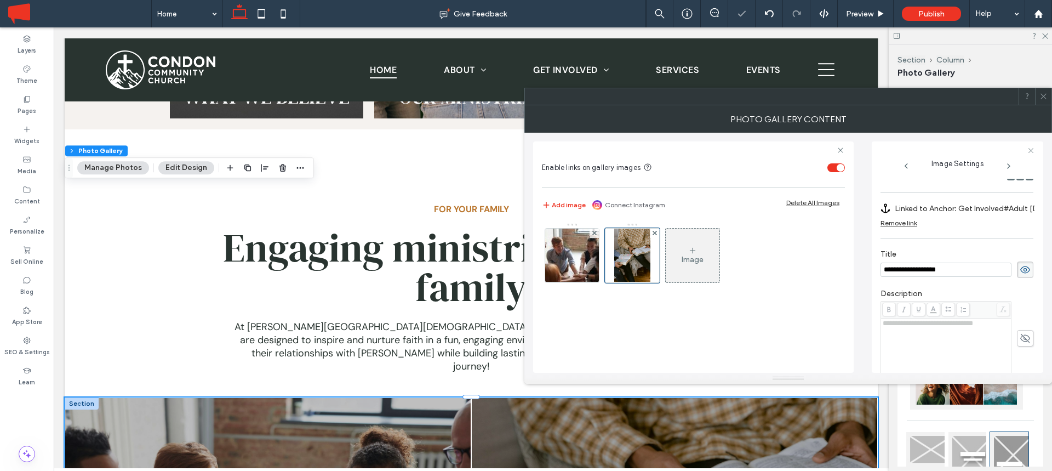
click at [1038, 94] on div at bounding box center [1043, 96] width 16 height 16
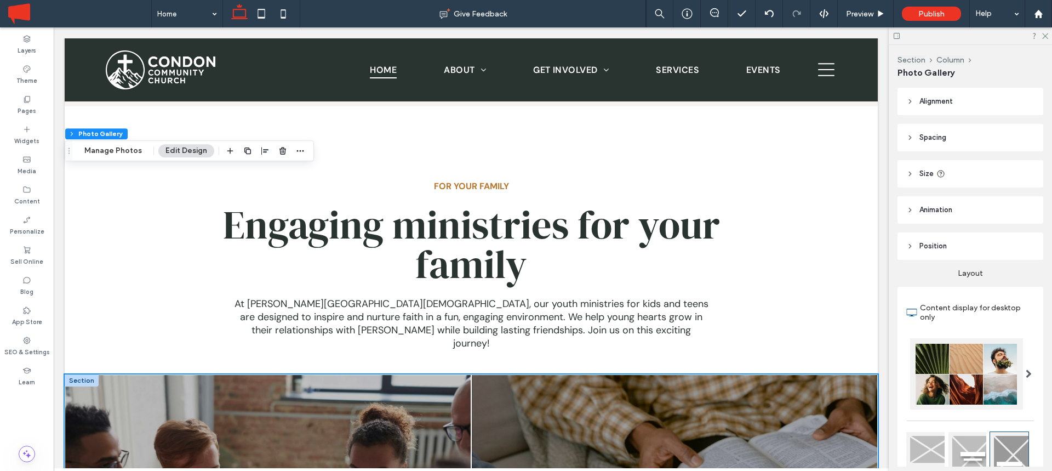
scroll to position [1503, 0]
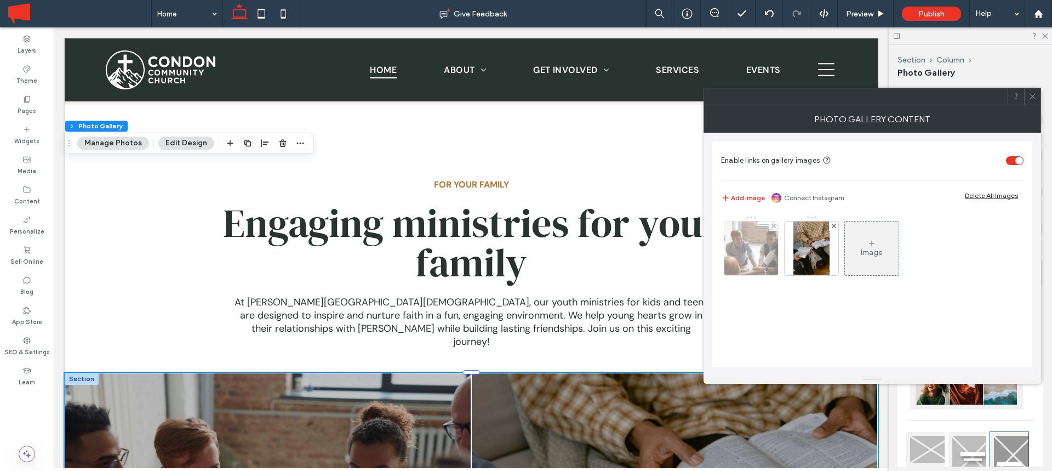
click at [760, 246] on img at bounding box center [752, 248] width 81 height 54
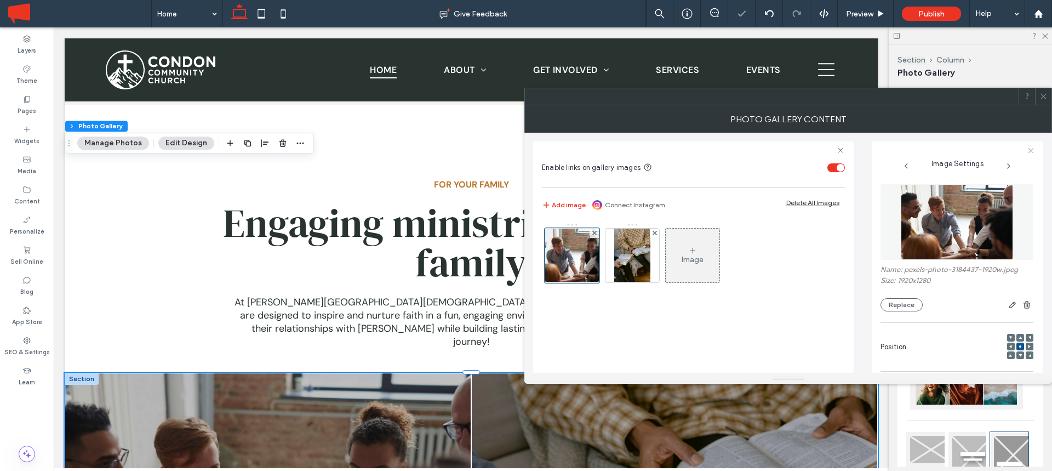
scroll to position [0, 0]
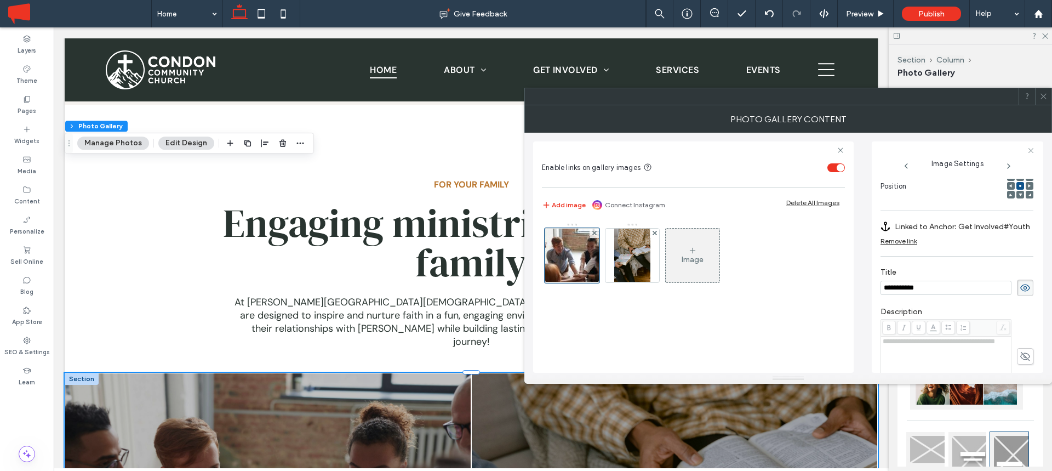
type input "**********"
click at [1048, 95] on div at bounding box center [1043, 96] width 16 height 16
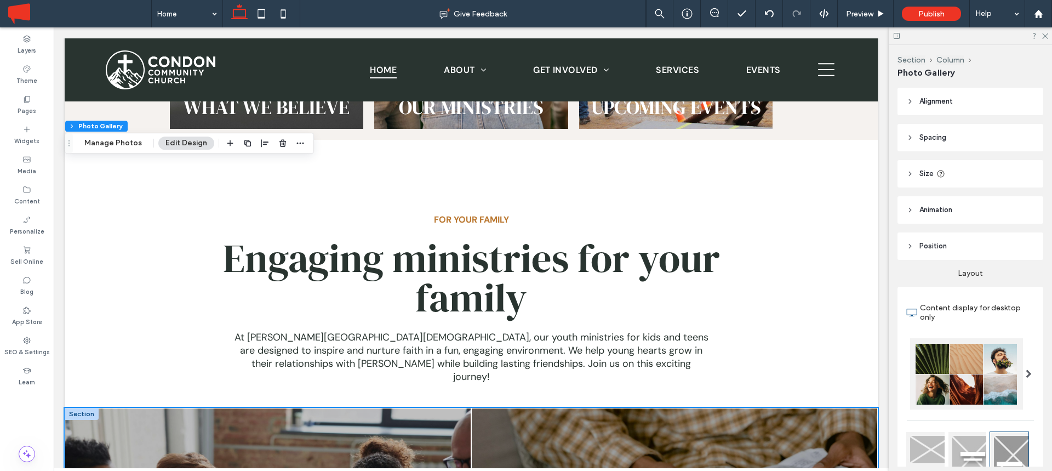
scroll to position [1456, 0]
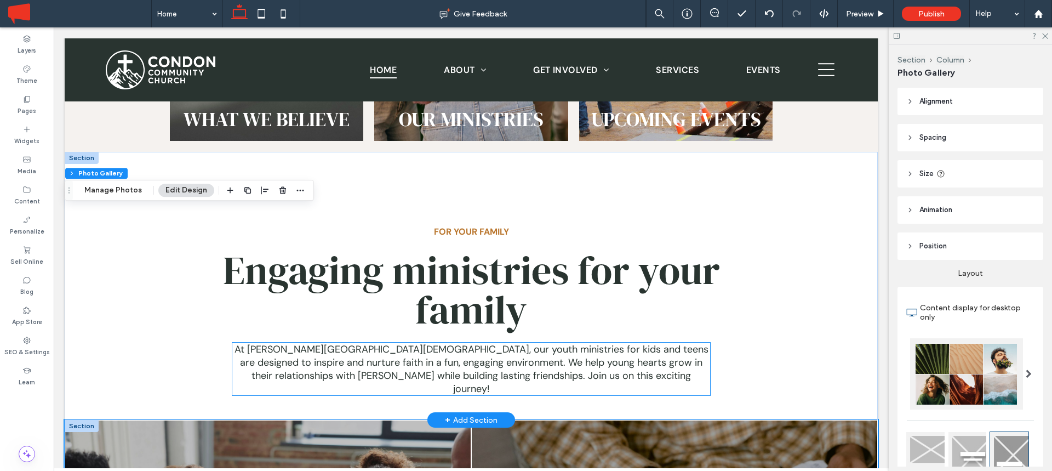
click at [523, 343] on span "At Condon Community Church, our youth ministries for kids and teens are designe…" at bounding box center [472, 369] width 474 height 53
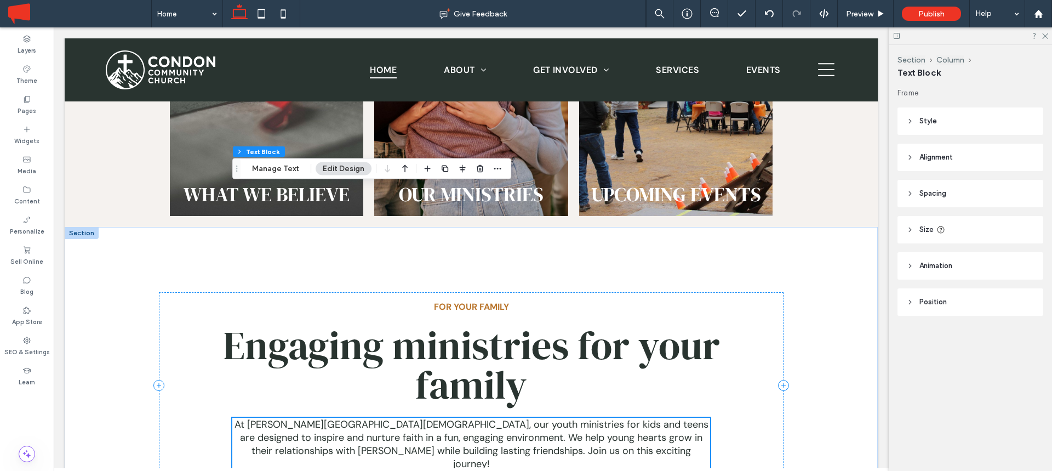
scroll to position [1378, 0]
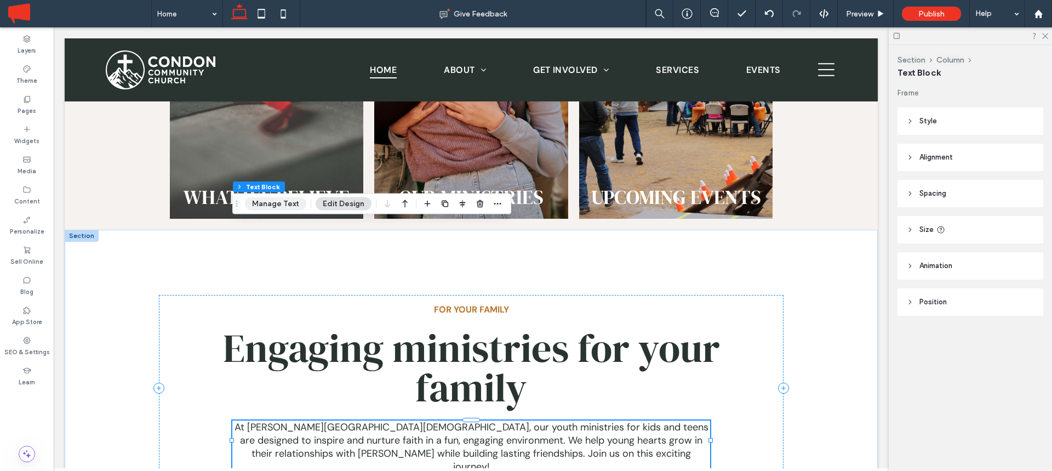
click at [269, 208] on button "Manage Text" at bounding box center [275, 203] width 61 height 13
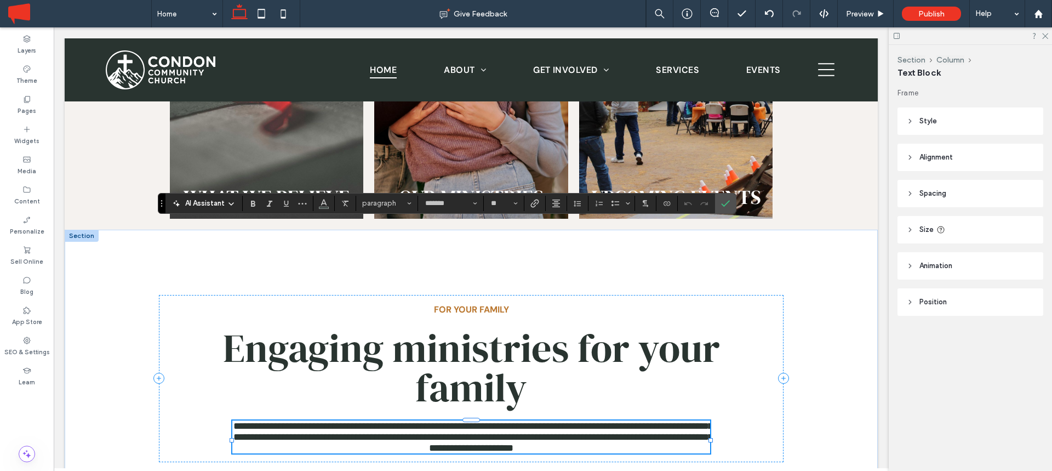
click at [221, 204] on span "AI Assistant" at bounding box center [204, 203] width 39 height 11
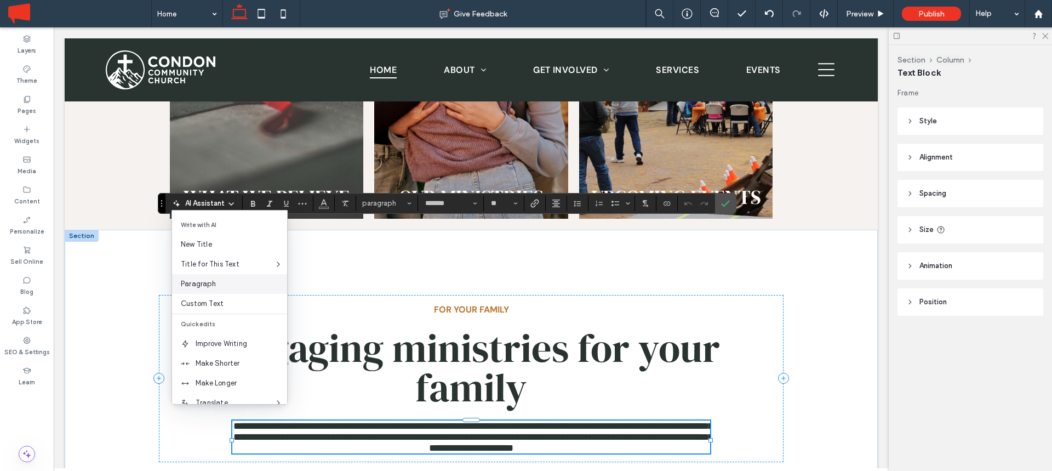
click at [206, 280] on span "Paragraph" at bounding box center [234, 283] width 106 height 11
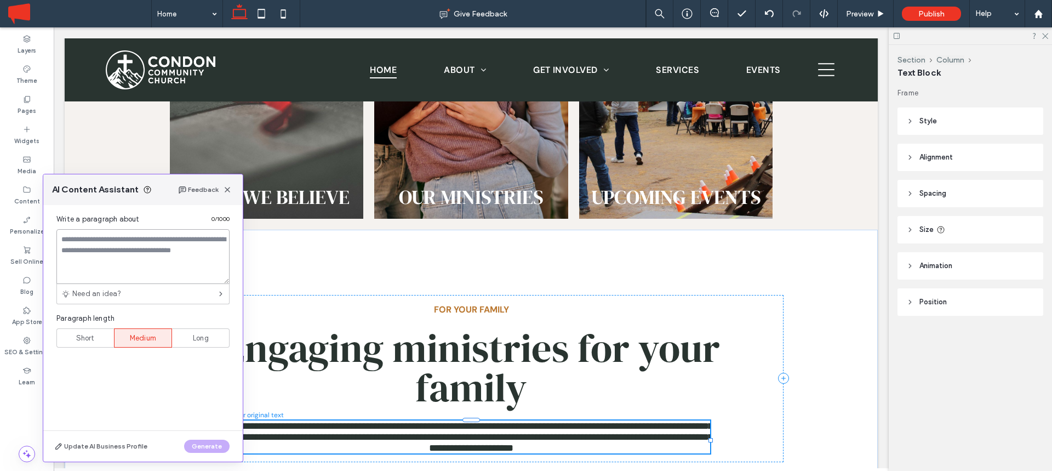
click at [140, 248] on textarea at bounding box center [142, 256] width 173 height 55
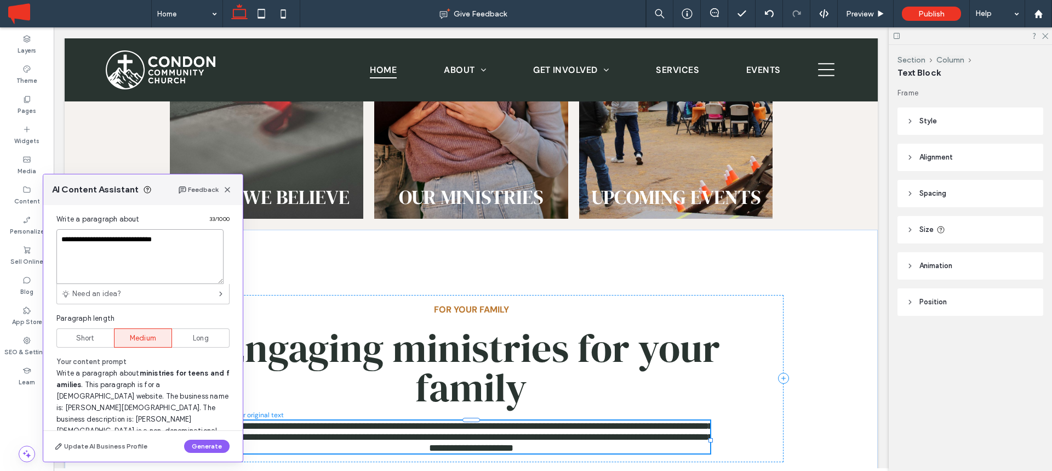
type textarea "**********"
click at [78, 335] on span "Short" at bounding box center [85, 338] width 19 height 11
click at [212, 445] on button "Generate" at bounding box center [206, 446] width 45 height 13
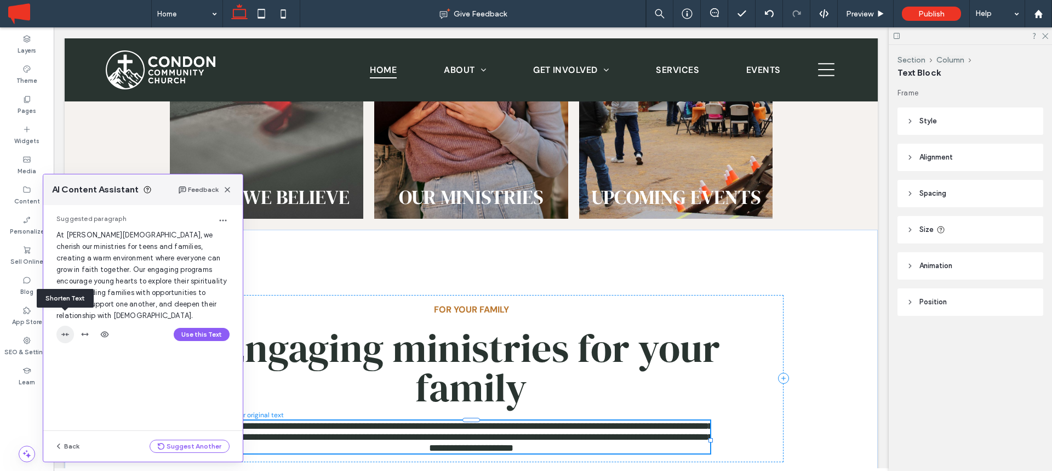
click at [67, 330] on icon "button" at bounding box center [65, 334] width 9 height 9
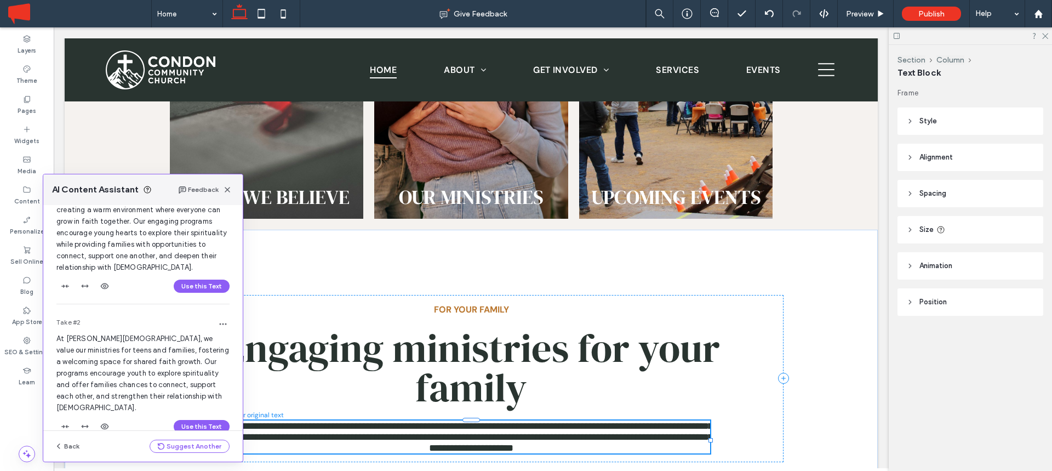
scroll to position [66, 0]
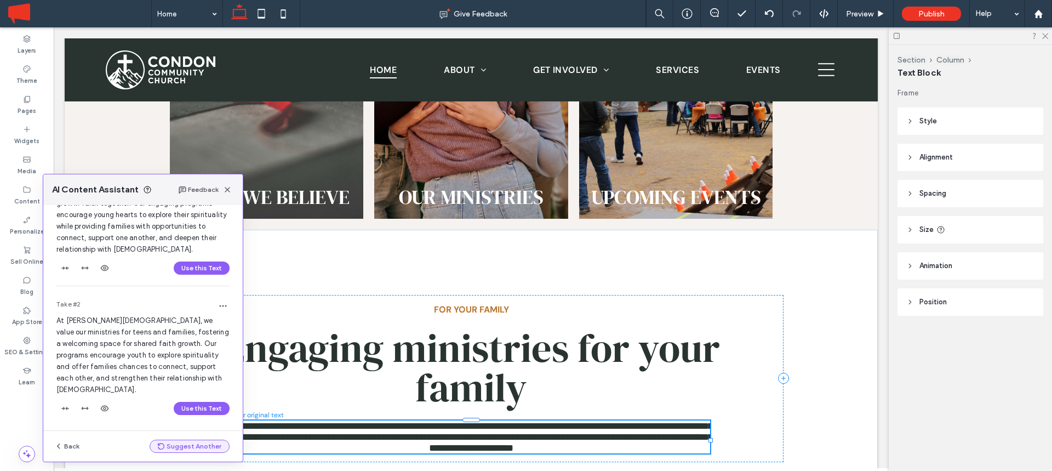
click at [185, 447] on button "Suggest Another" at bounding box center [190, 446] width 80 height 13
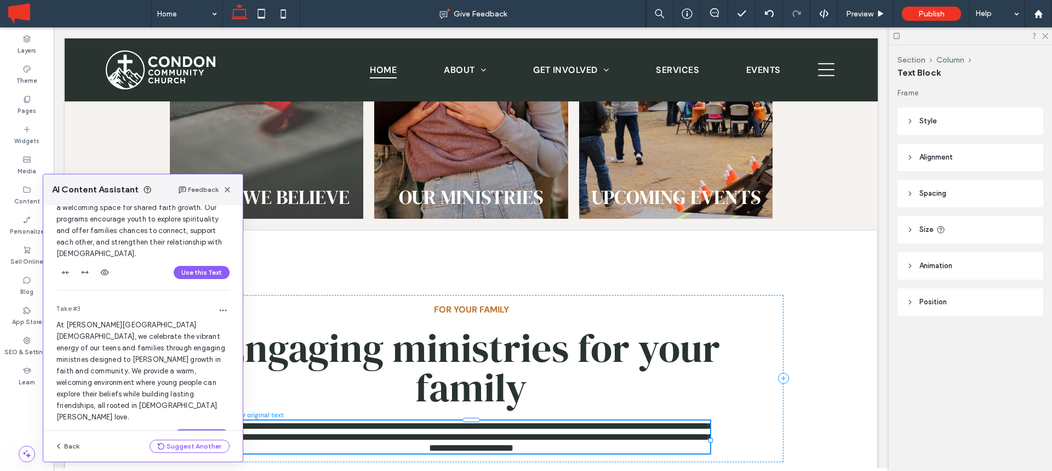
scroll to position [207, 0]
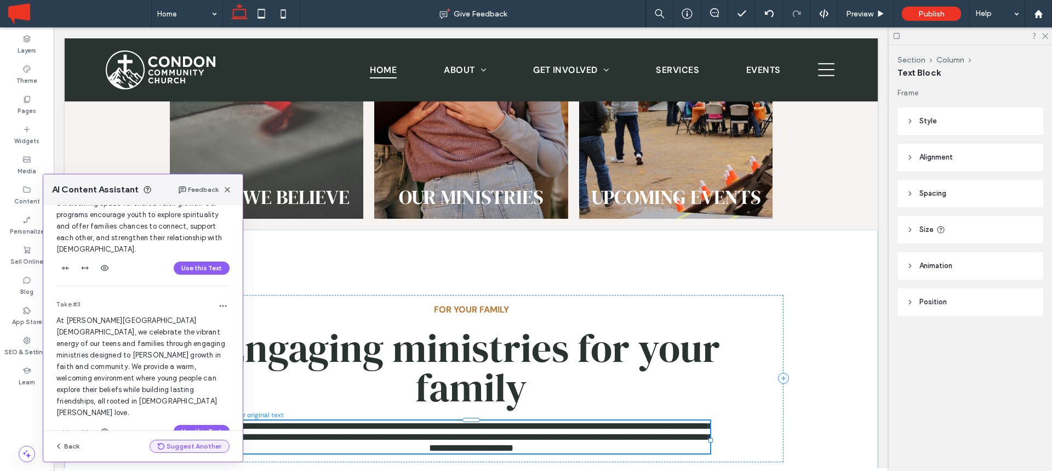
click at [178, 444] on button "Suggest Another" at bounding box center [190, 446] width 80 height 13
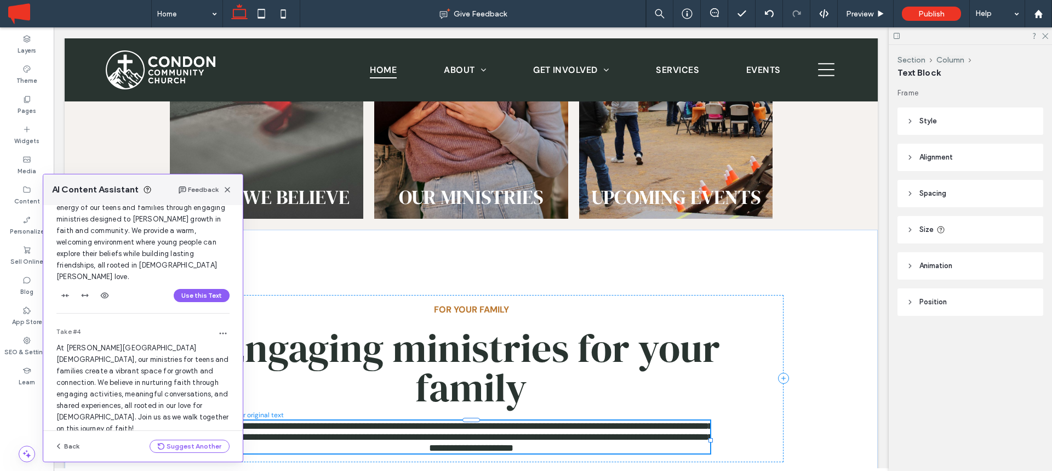
scroll to position [347, 0]
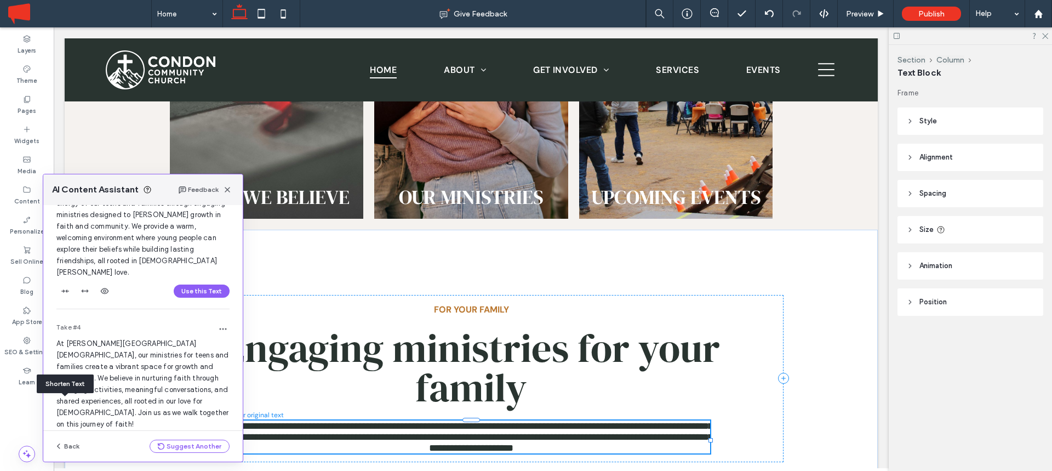
click at [66, 441] on use "button" at bounding box center [65, 442] width 8 height 3
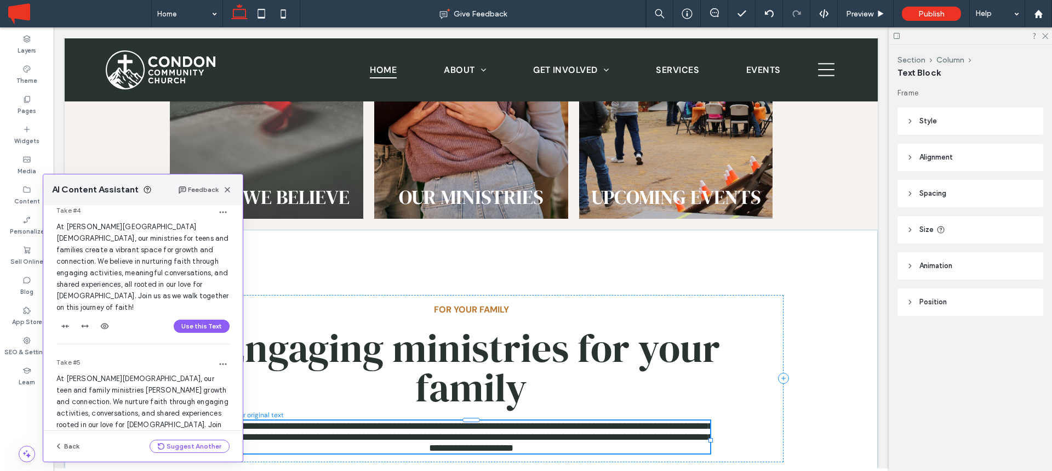
scroll to position [464, 0]
click at [198, 448] on button "Use this Text" at bounding box center [202, 454] width 56 height 13
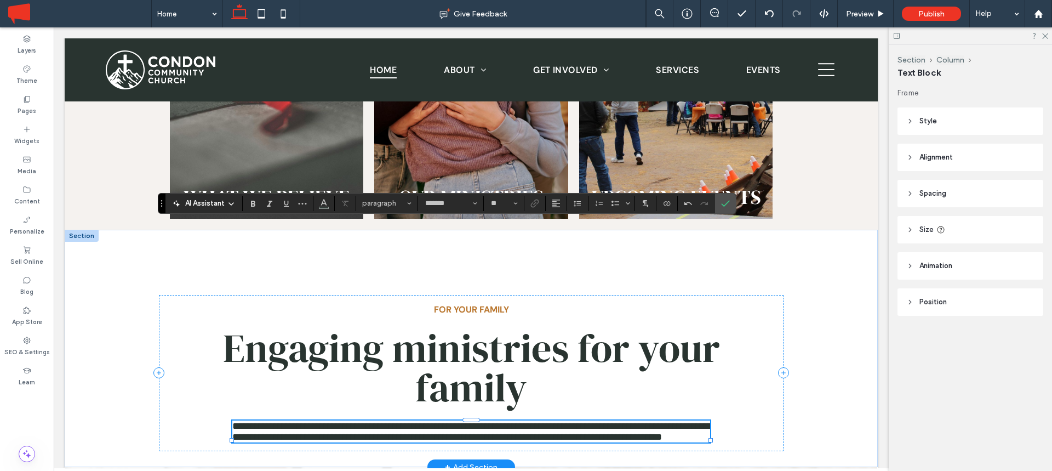
click at [345, 421] on span "**********" at bounding box center [472, 431] width 480 height 21
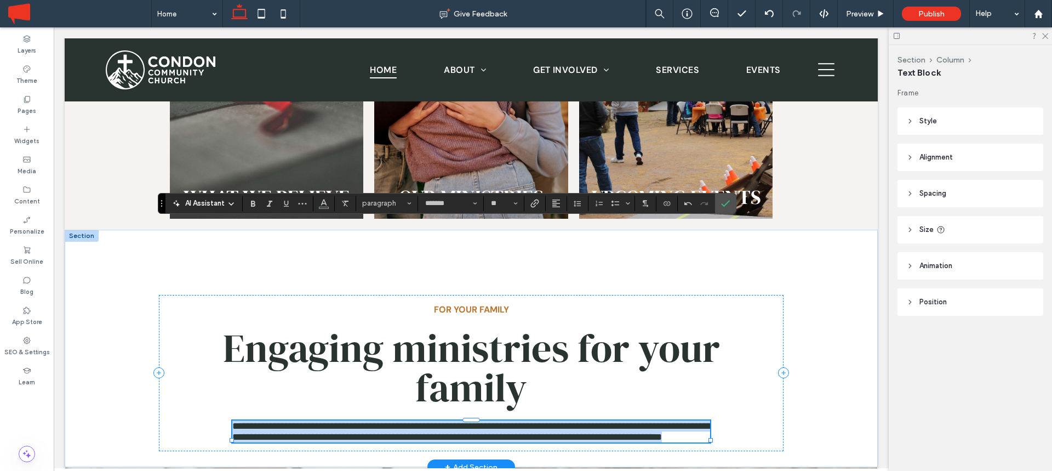
click at [345, 421] on span "**********" at bounding box center [472, 431] width 480 height 21
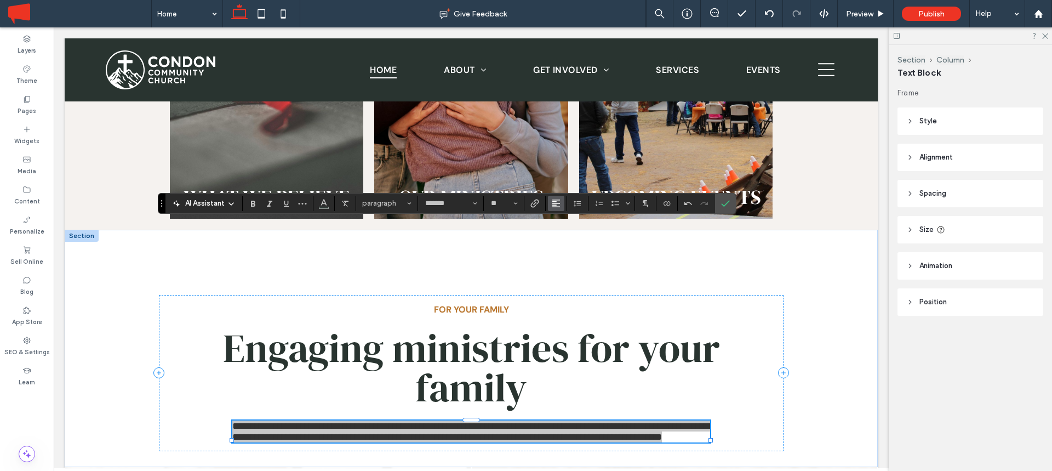
click at [551, 208] on button "Alignment" at bounding box center [556, 203] width 16 height 15
click at [565, 234] on icon "ui.textEditor.alignment.center" at bounding box center [564, 236] width 9 height 9
click at [724, 204] on use "Confirm" at bounding box center [725, 203] width 9 height 7
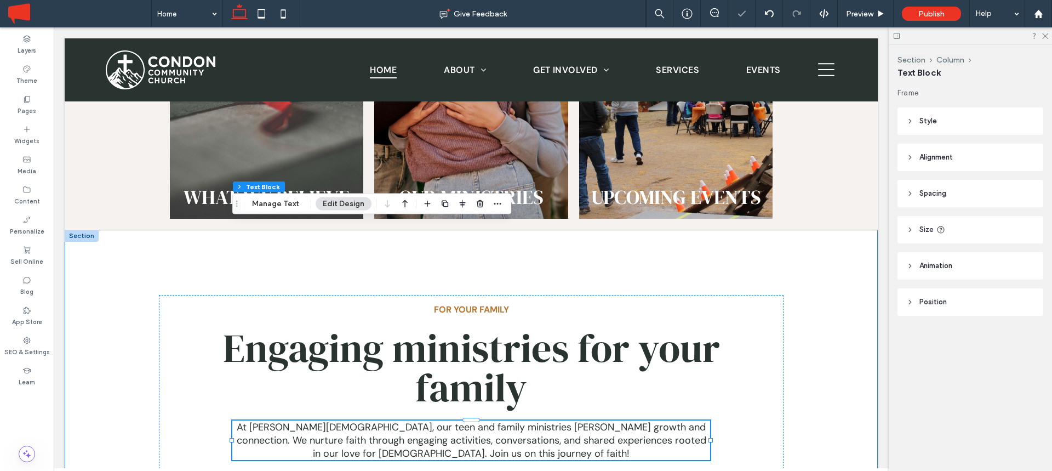
click at [843, 230] on div "FOR YOUR FAMILY Engaging ministries for your family At Condon Community Church,…" at bounding box center [471, 357] width 813 height 255
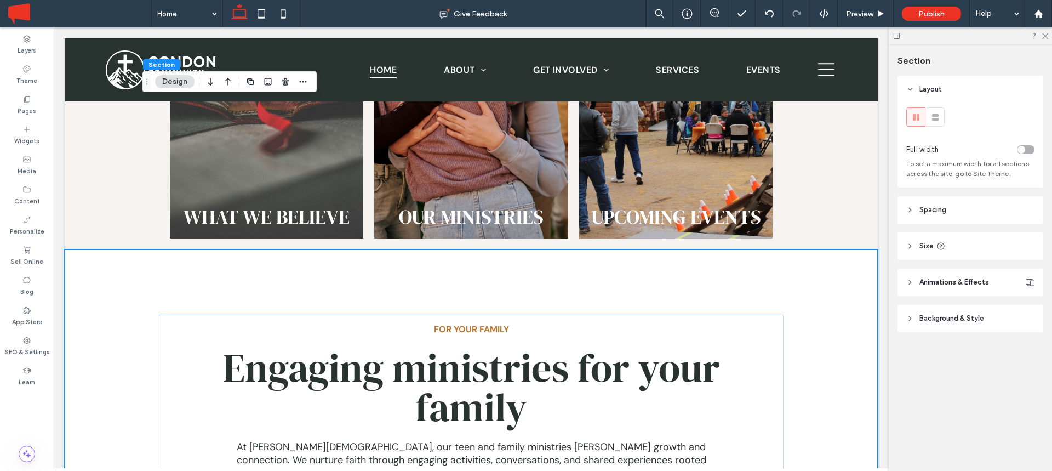
scroll to position [1378, 0]
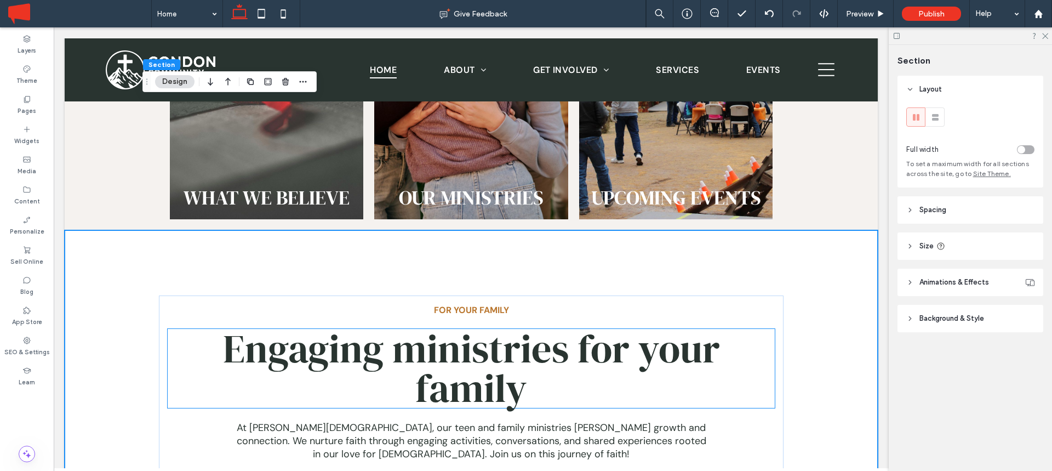
click at [529, 321] on span "Engaging ministries for your family" at bounding box center [471, 368] width 497 height 94
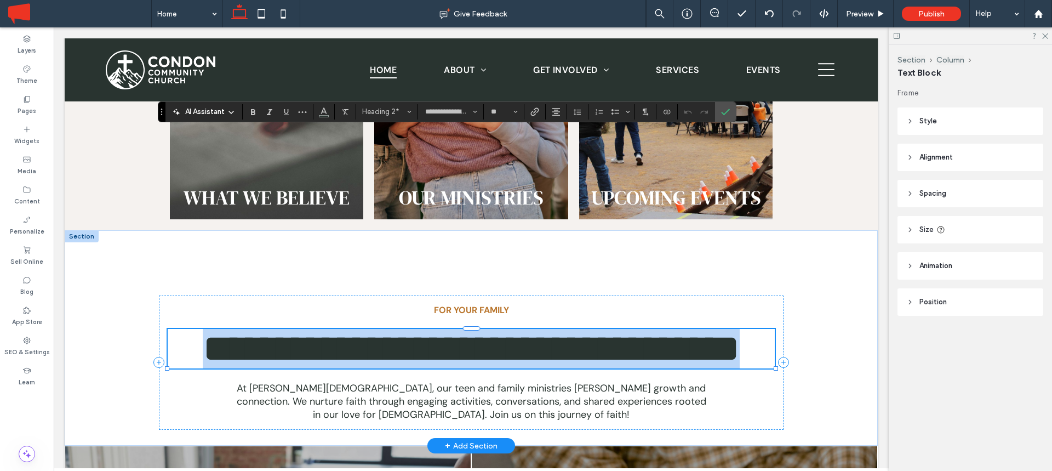
click at [646, 329] on span "**********" at bounding box center [471, 348] width 537 height 39
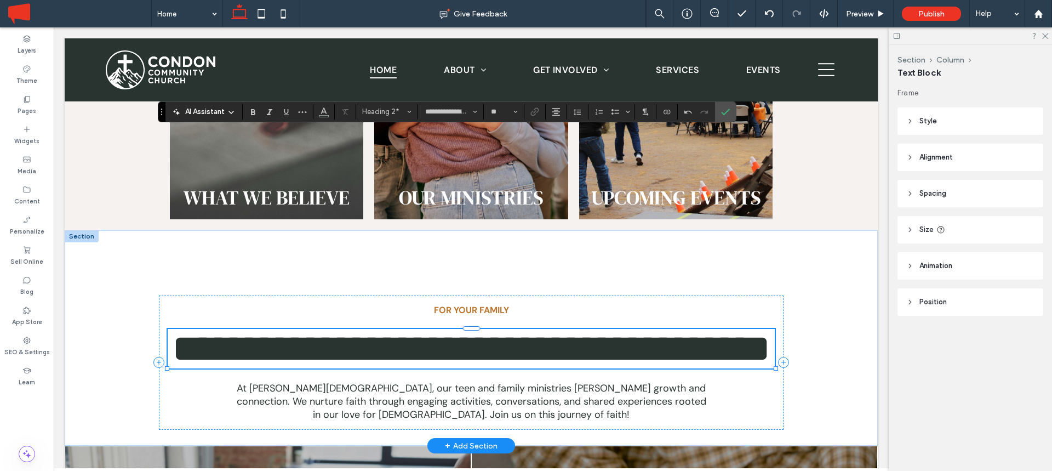
scroll to position [7, 0]
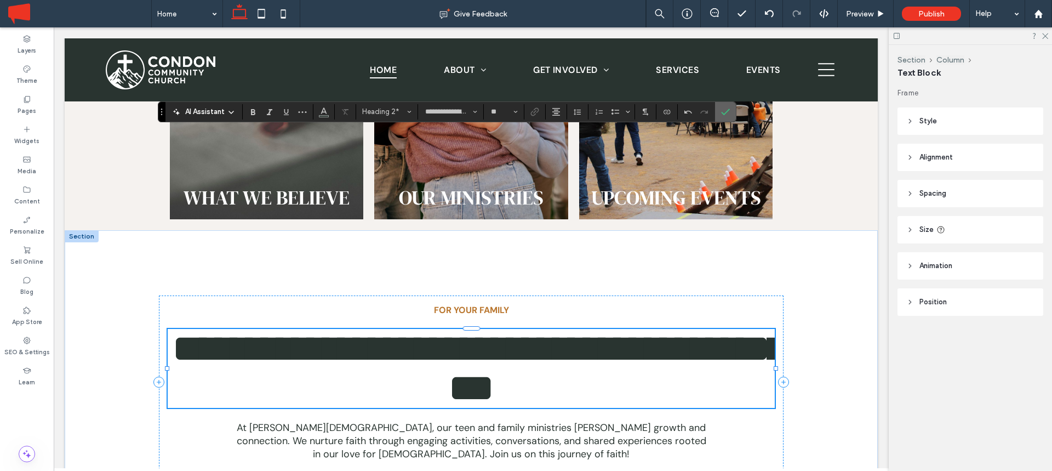
click at [726, 112] on use "Confirm" at bounding box center [725, 112] width 9 height 7
